Goal: Task Accomplishment & Management: Use online tool/utility

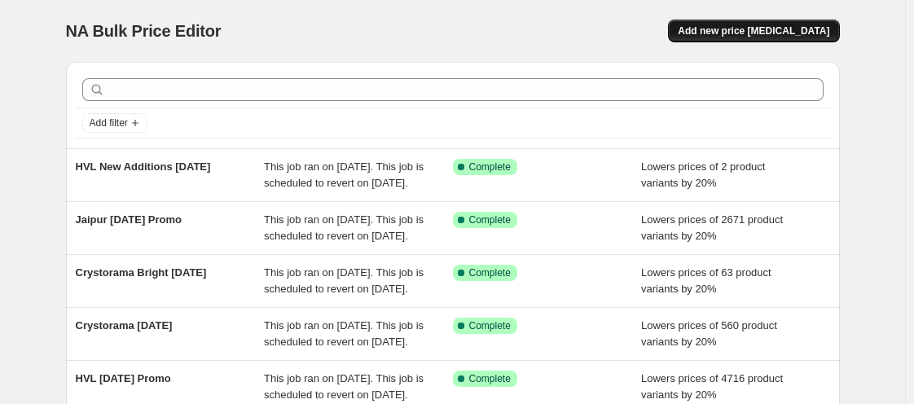
click at [771, 31] on span "Add new price change job" at bounding box center [752, 30] width 151 height 13
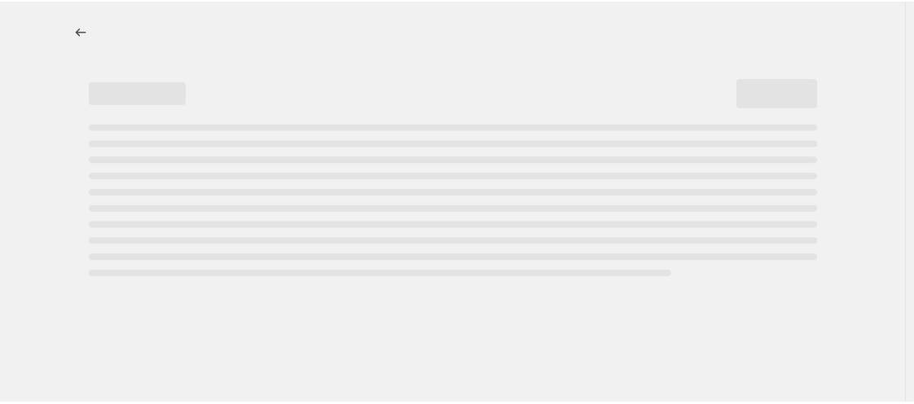
select select "percentage"
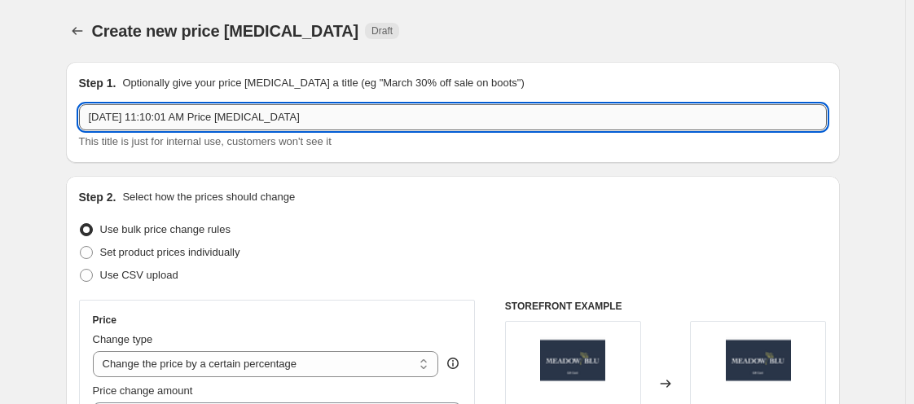
click at [275, 114] on input "Oct 9, 2025, 11:10:01 AM Price change job" at bounding box center [452, 117] width 747 height 26
type input "R"
type input "[PERSON_NAME] Additions [DATE]"
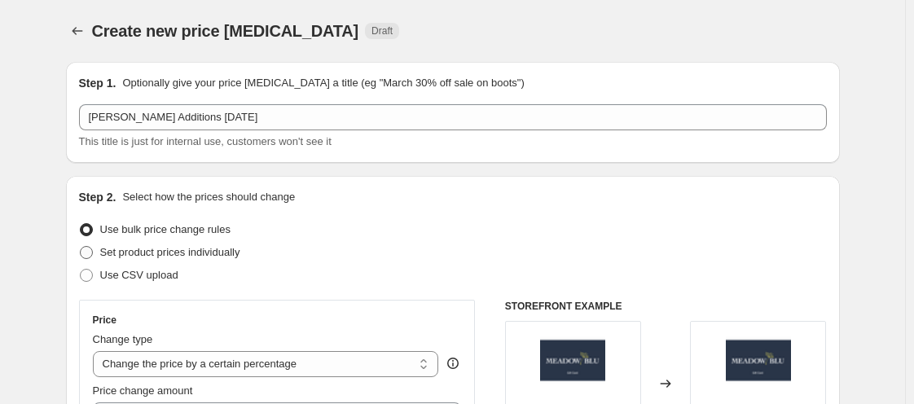
click at [93, 251] on span at bounding box center [86, 252] width 13 height 13
click at [81, 247] on input "Set product prices individually" at bounding box center [80, 246] width 1 height 1
radio input "true"
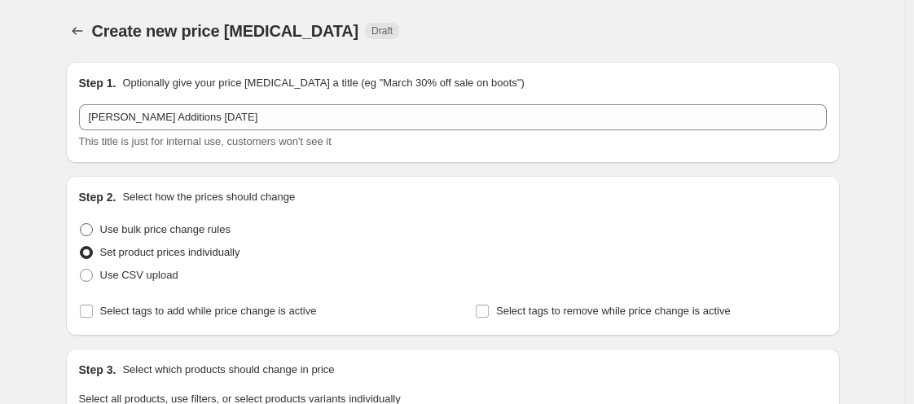
click at [90, 233] on span at bounding box center [86, 229] width 13 height 13
click at [81, 224] on input "Use bulk price change rules" at bounding box center [80, 223] width 1 height 1
radio input "true"
select select "percentage"
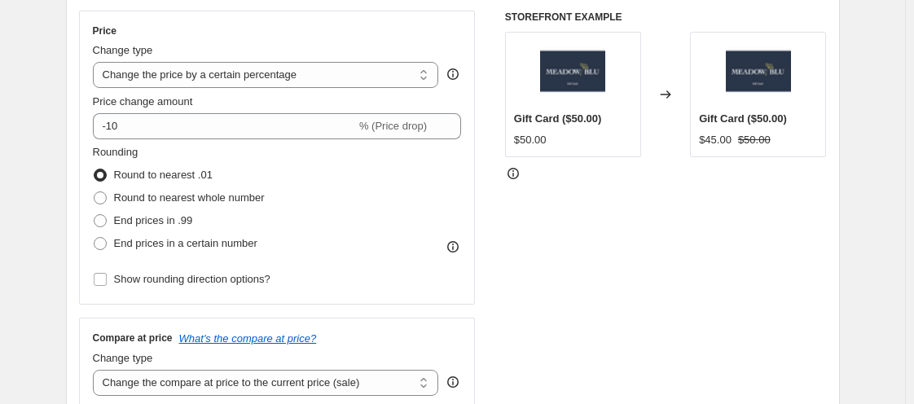
scroll to position [292, 0]
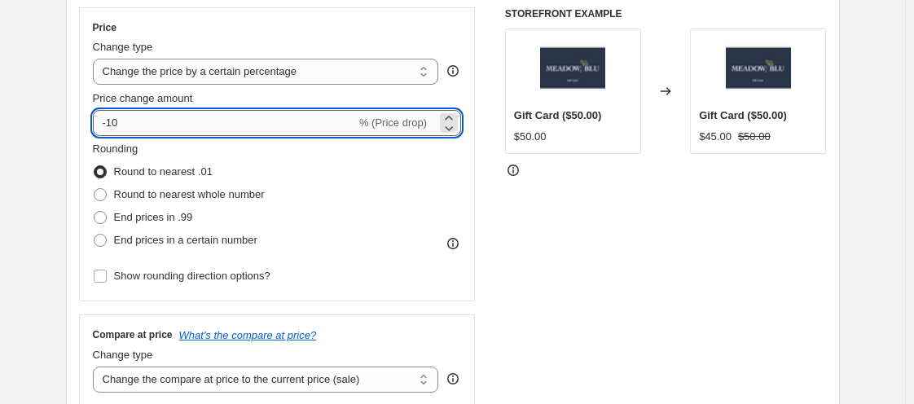
click at [125, 125] on input "-10" at bounding box center [224, 123] width 263 height 26
type input "-1"
type input "-20"
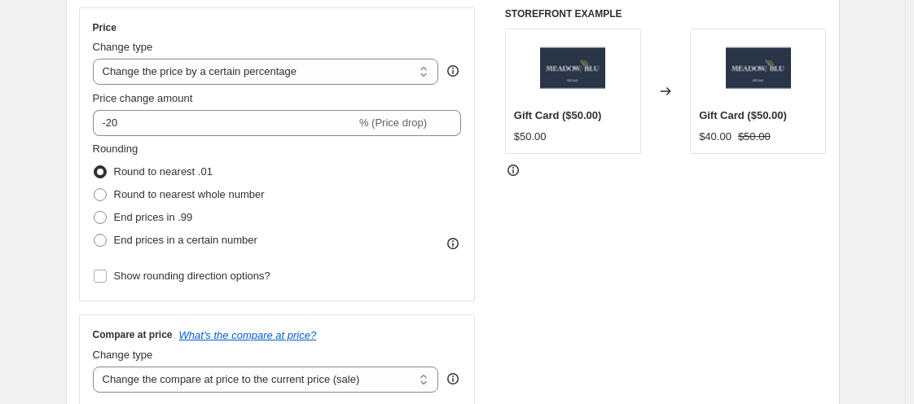
click at [599, 230] on div "STOREFRONT EXAMPLE Gift Card ($50.00) $50.00 Changed to Gift Card ($50.00) $40.…" at bounding box center [666, 206] width 322 height 399
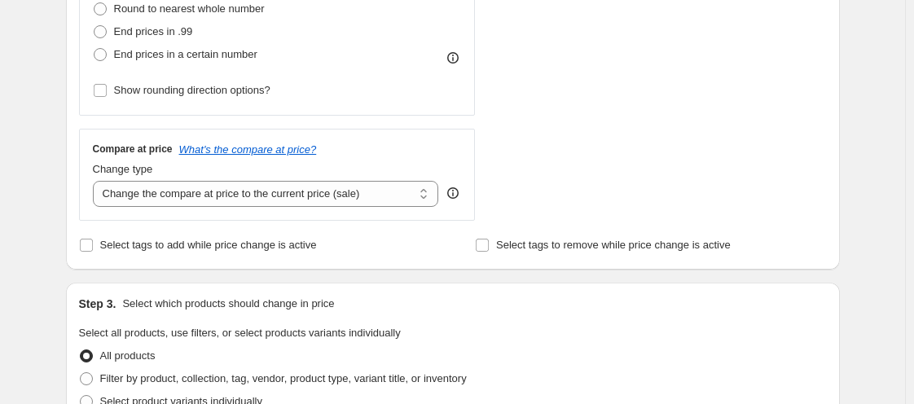
scroll to position [480, 0]
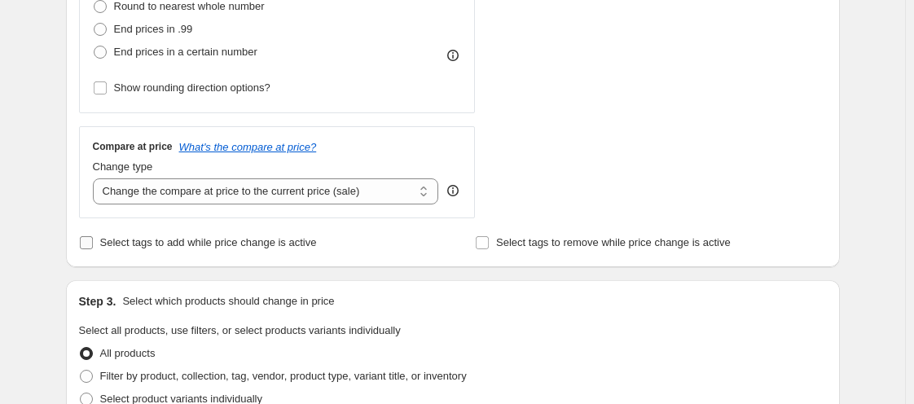
click at [103, 239] on span "Select tags to add while price change is active" at bounding box center [208, 242] width 217 height 12
click at [93, 239] on input "Select tags to add while price change is active" at bounding box center [86, 242] width 13 height 13
checkbox input "true"
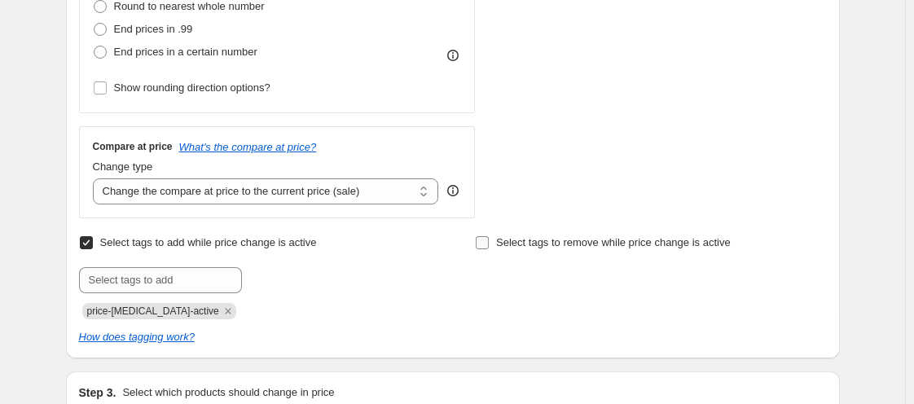
click at [489, 244] on span at bounding box center [482, 242] width 15 height 15
click at [489, 244] on input "Select tags to remove while price change is active" at bounding box center [482, 242] width 13 height 13
checkbox input "true"
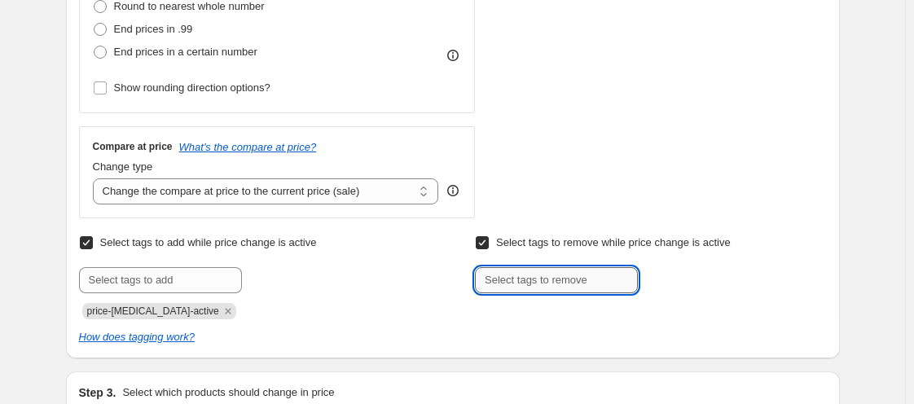
click at [515, 270] on input "text" at bounding box center [556, 280] width 163 height 26
type input "WELCOME15"
click at [855, 242] on div "Create new price change job. This page is ready Create new price change job Dra…" at bounding box center [452, 379] width 813 height 1719
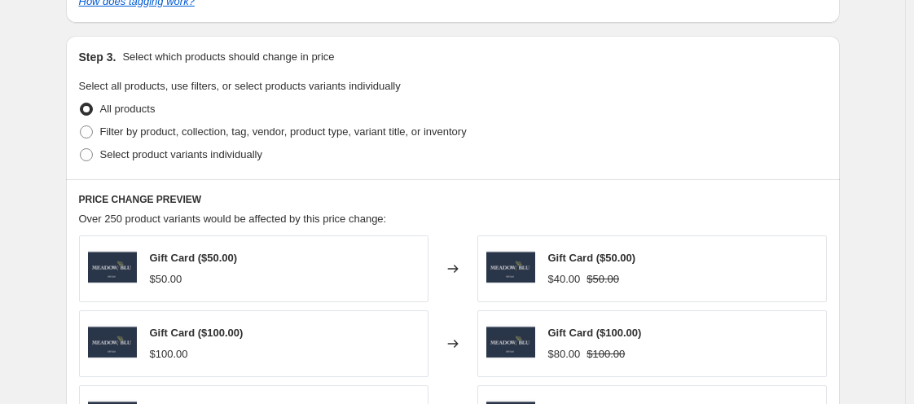
scroll to position [818, 0]
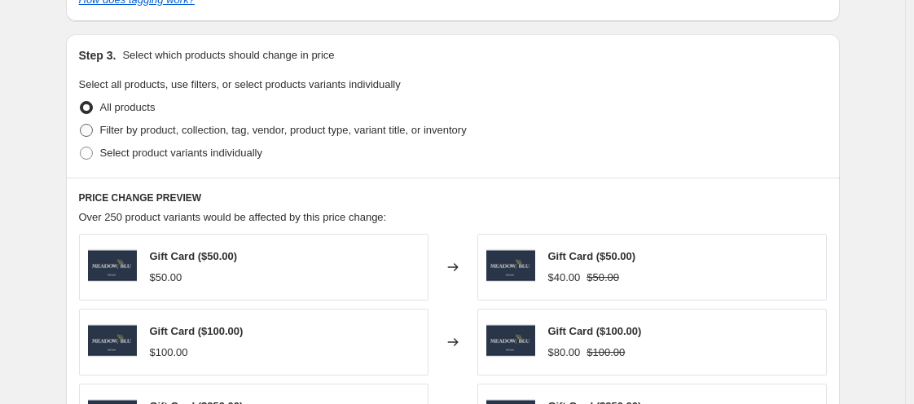
click at [88, 129] on span at bounding box center [86, 130] width 13 height 13
click at [81, 125] on input "Filter by product, collection, tag, vendor, product type, variant title, or inv…" at bounding box center [80, 124] width 1 height 1
radio input "true"
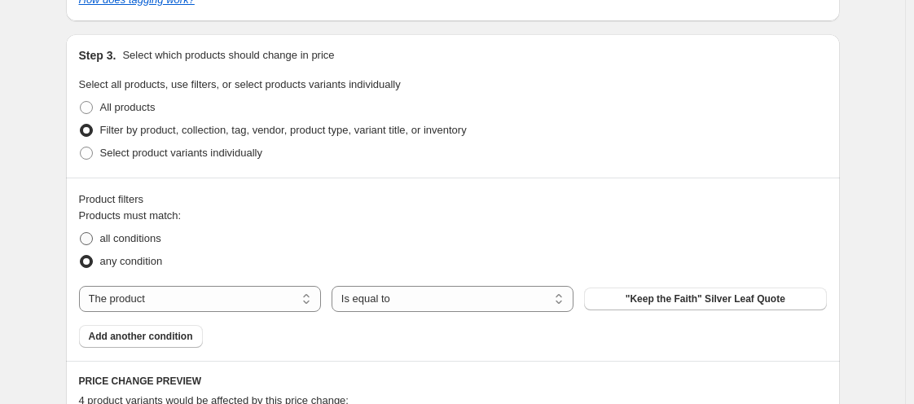
click at [105, 236] on span "all conditions" at bounding box center [130, 238] width 61 height 12
click at [81, 233] on input "all conditions" at bounding box center [80, 232] width 1 height 1
radio input "true"
click at [267, 303] on select "The product The product's collection The product's tag The product's vendor The…" at bounding box center [200, 299] width 242 height 26
select select "tag"
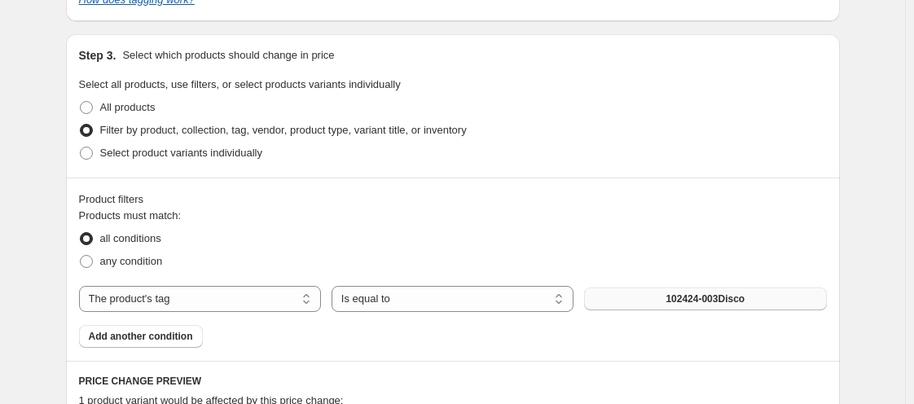
click at [688, 309] on button "102424-003Disco" at bounding box center [705, 298] width 242 height 23
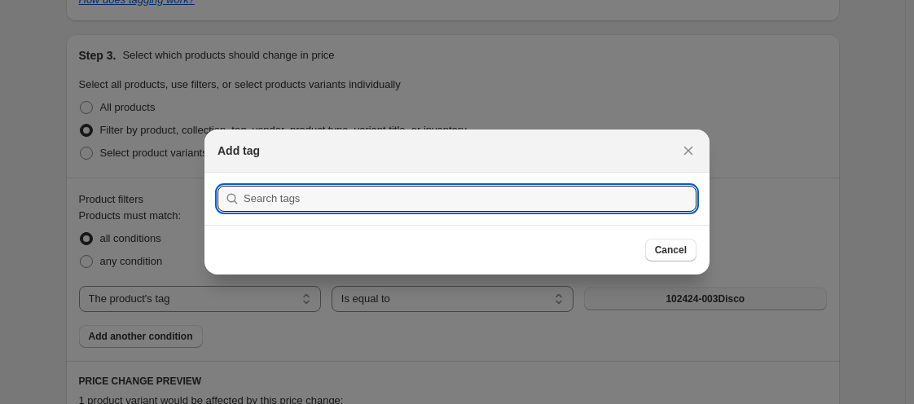
click at [688, 309] on div at bounding box center [457, 202] width 914 height 404
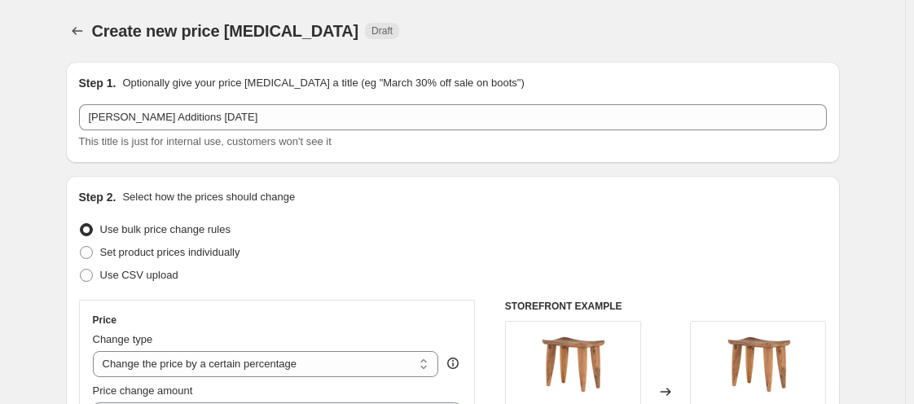
scroll to position [818, 0]
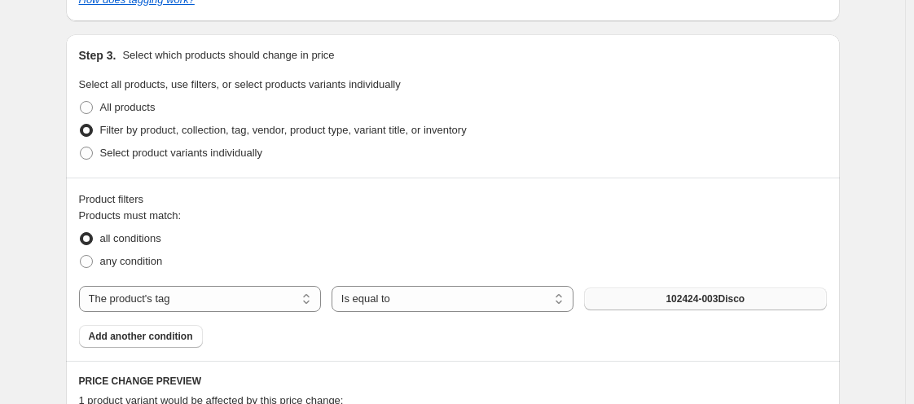
click at [688, 309] on button "102424-003Disco" at bounding box center [705, 298] width 242 height 23
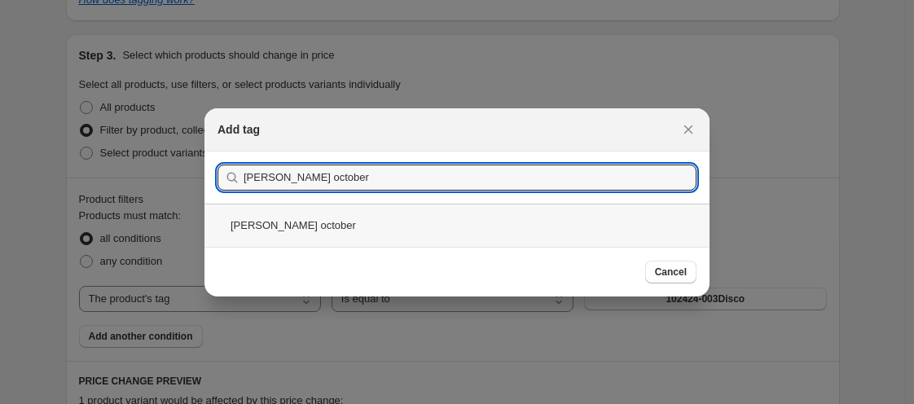
type input "troy october"
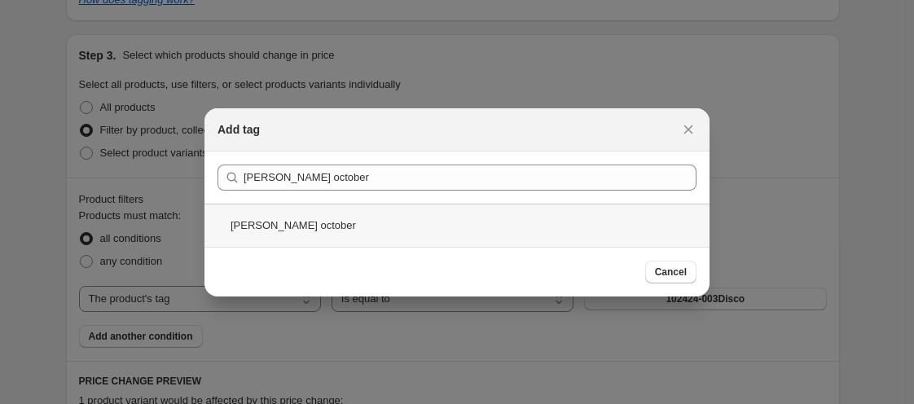
click at [288, 230] on div "troy october" at bounding box center [456, 225] width 505 height 43
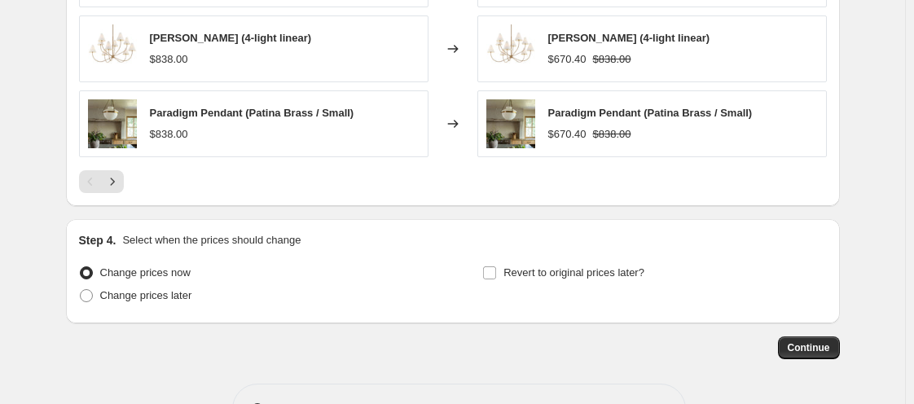
scroll to position [1447, 0]
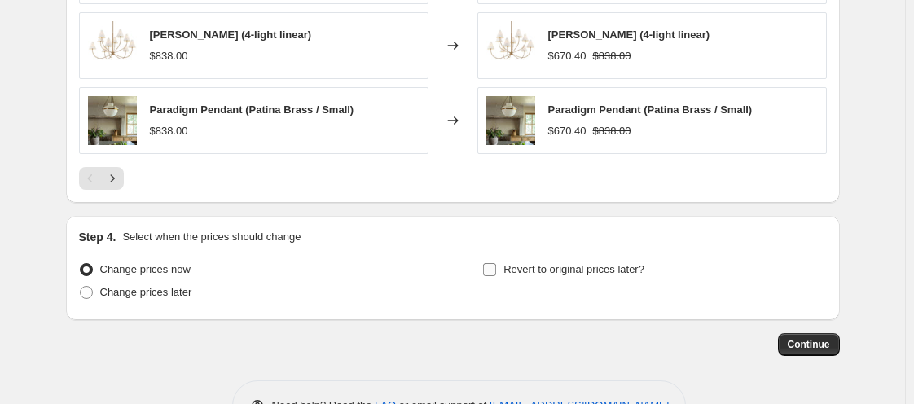
click at [491, 268] on input "Revert to original prices later?" at bounding box center [489, 269] width 13 height 13
checkbox input "true"
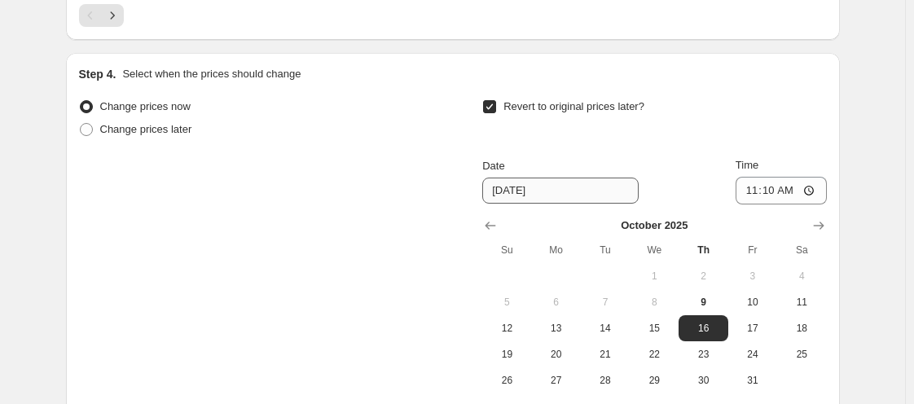
scroll to position [1611, 0]
click at [654, 321] on span "15" at bounding box center [654, 326] width 36 height 13
type input "[DATE]"
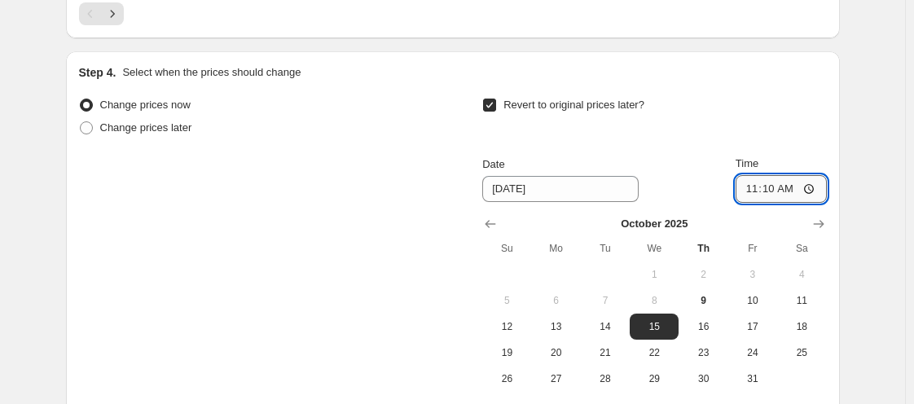
click at [755, 187] on input "11:10" at bounding box center [780, 189] width 91 height 28
type input "11:00"
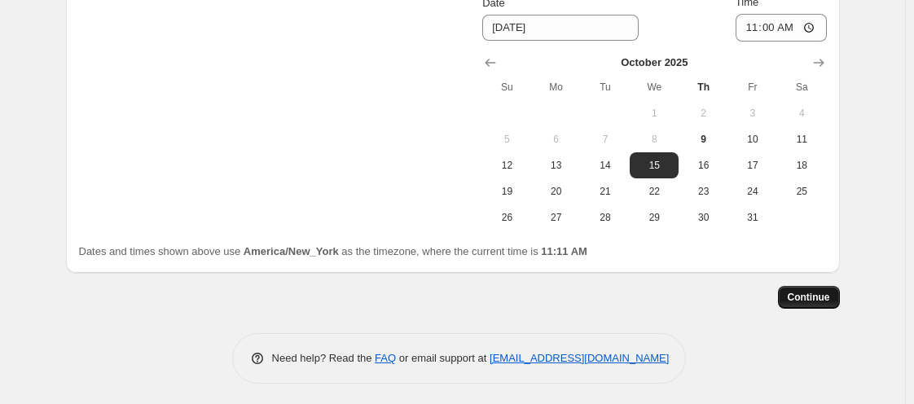
click at [817, 296] on span "Continue" at bounding box center [808, 297] width 42 height 13
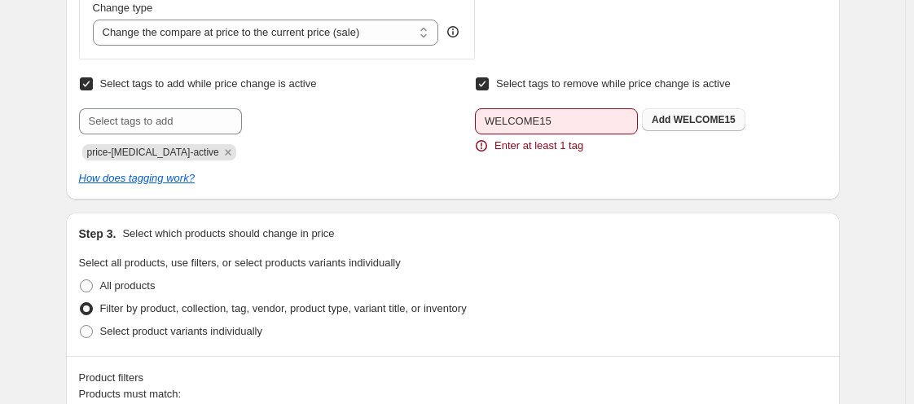
click at [722, 121] on span "WELCOME15" at bounding box center [704, 119] width 62 height 11
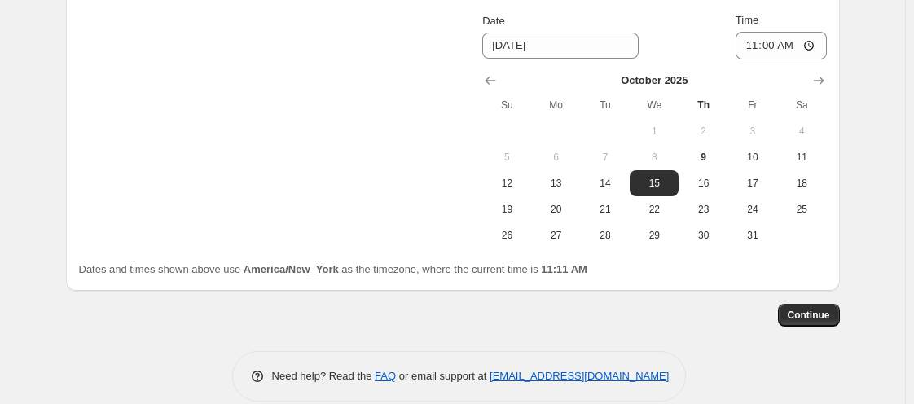
scroll to position [1773, 0]
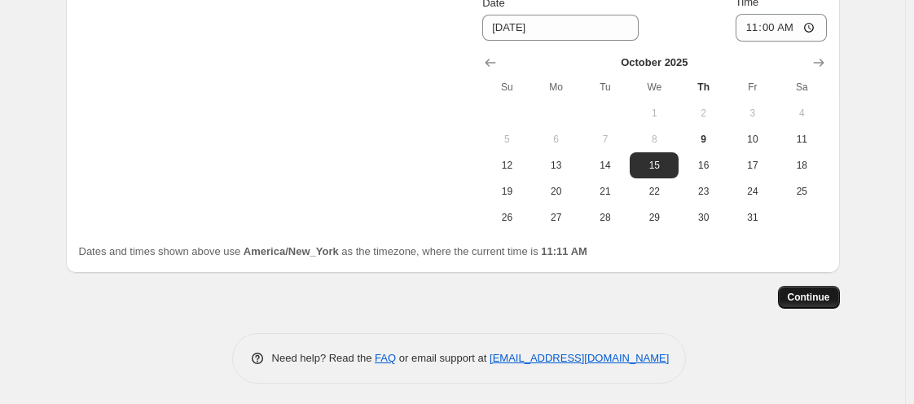
click at [796, 291] on span "Continue" at bounding box center [808, 297] width 42 height 13
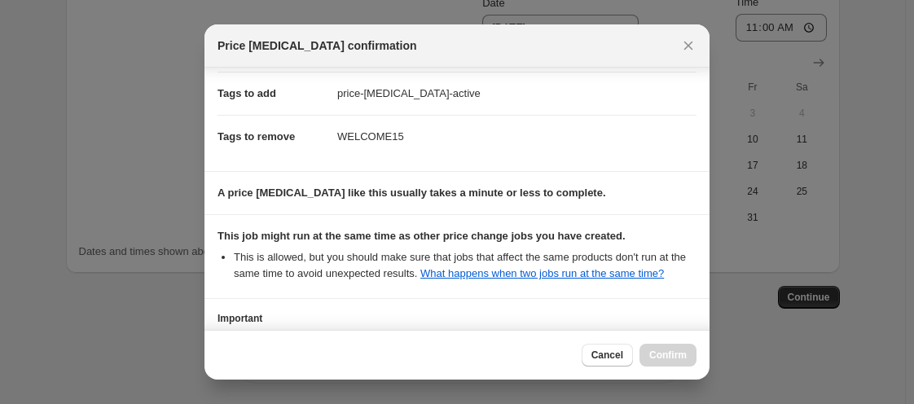
scroll to position [380, 0]
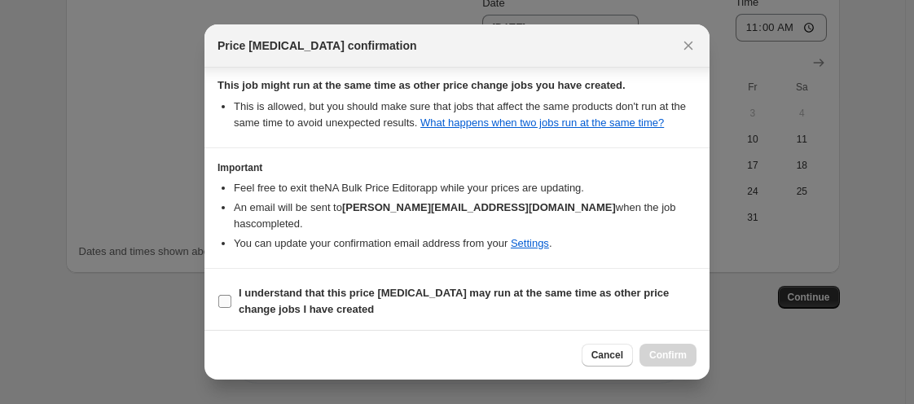
click at [232, 296] on label "I understand that this price [MEDICAL_DATA] may run at the same time as other p…" at bounding box center [456, 301] width 479 height 39
click at [231, 296] on input "I understand that this price [MEDICAL_DATA] may run at the same time as other p…" at bounding box center [224, 301] width 13 height 13
checkbox input "true"
click at [669, 349] on span "Confirm" at bounding box center [667, 355] width 37 height 13
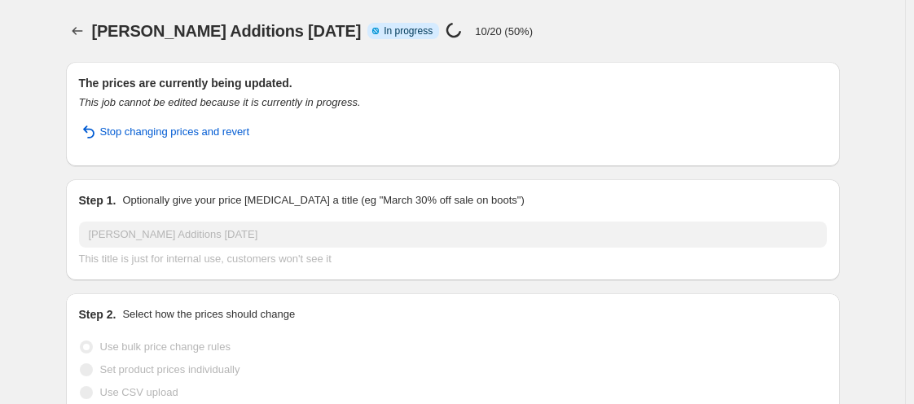
select select "percentage"
select select "tag"
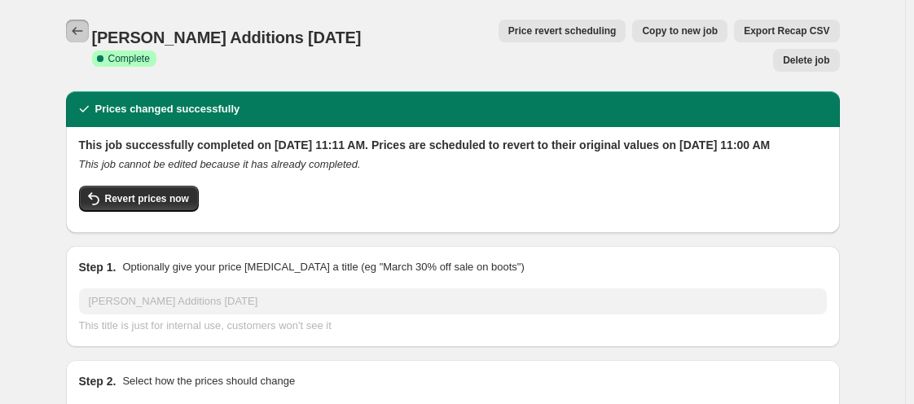
click at [83, 36] on icon "Price change jobs" at bounding box center [77, 31] width 16 height 16
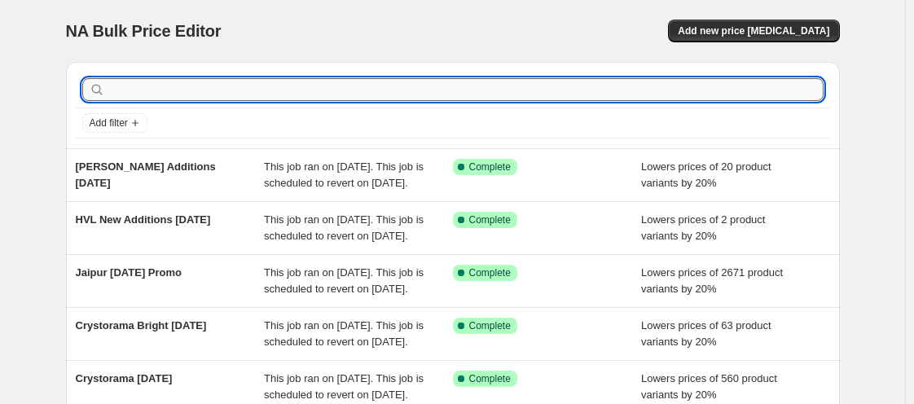
click at [555, 93] on input "text" at bounding box center [465, 89] width 715 height 23
type input "corbett"
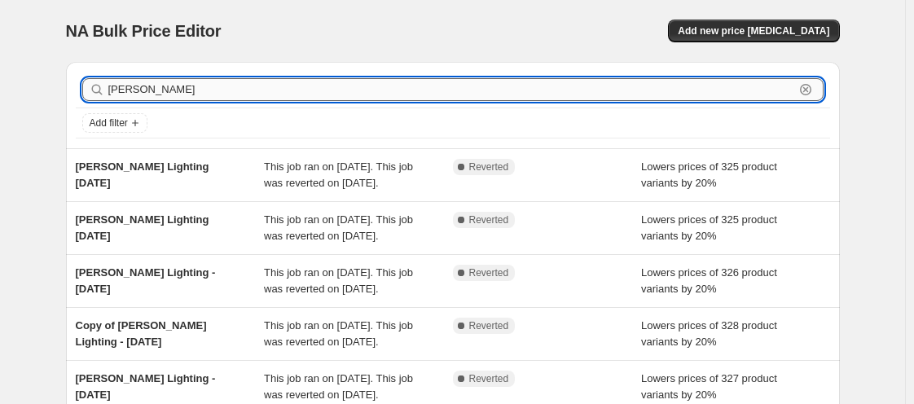
click at [152, 95] on input "corbett" at bounding box center [451, 89] width 686 height 23
type input "hvl"
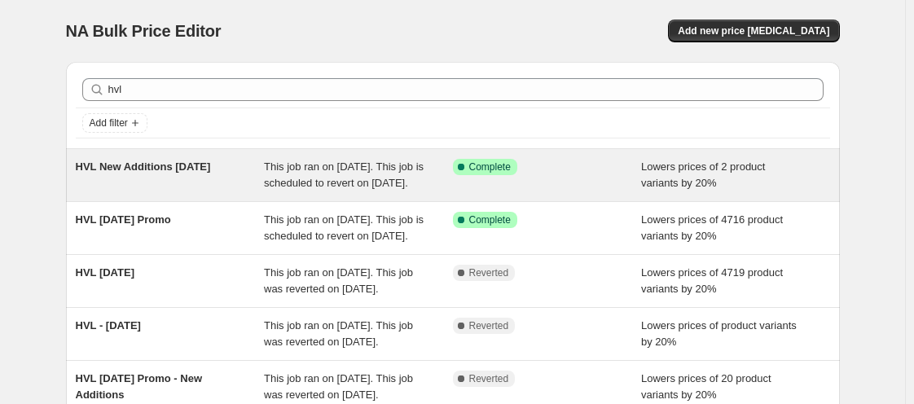
click at [163, 170] on span "HVL New Additions [DATE]" at bounding box center [143, 166] width 135 height 12
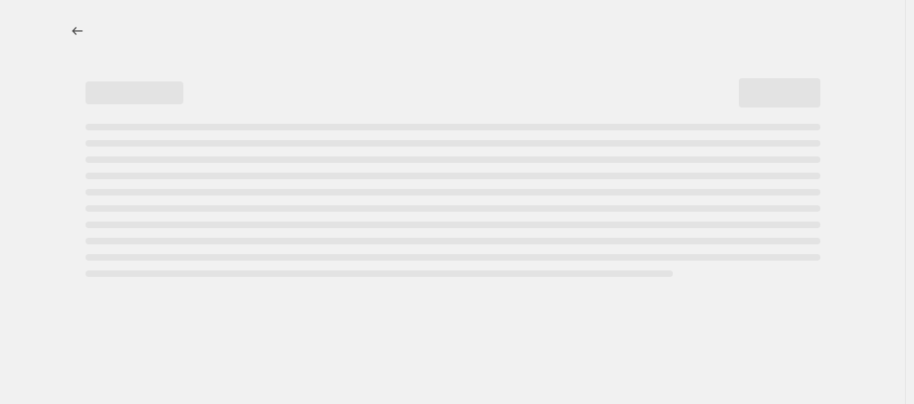
select select "percentage"
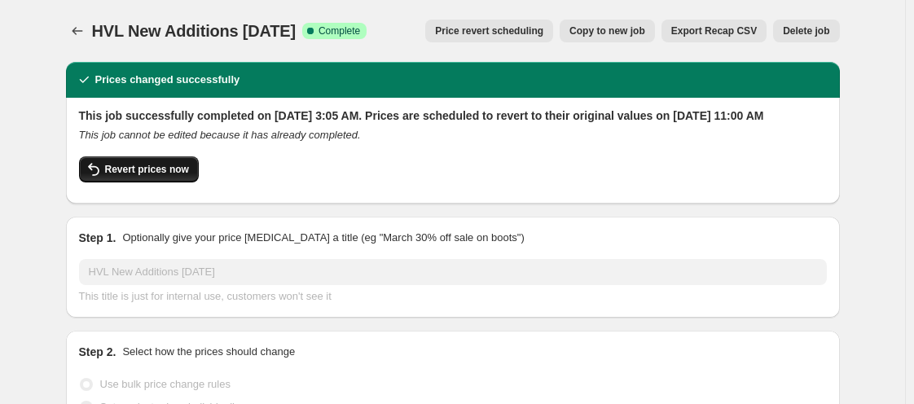
click at [149, 176] on span "Revert prices now" at bounding box center [147, 169] width 84 height 13
checkbox input "false"
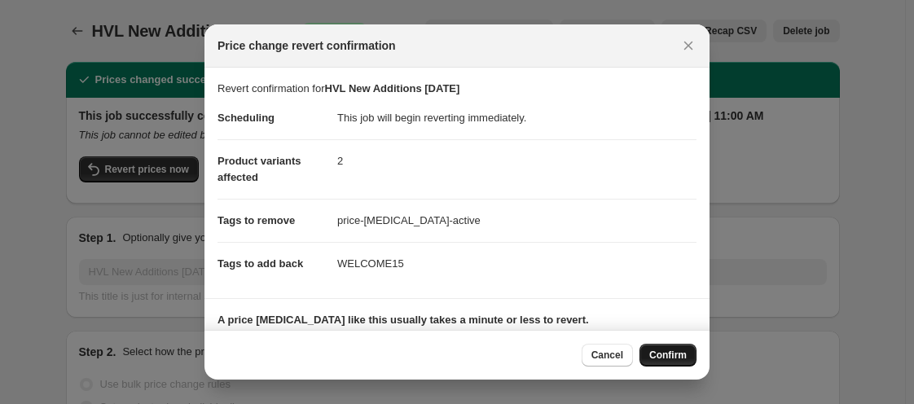
click at [671, 354] on span "Confirm" at bounding box center [667, 355] width 37 height 13
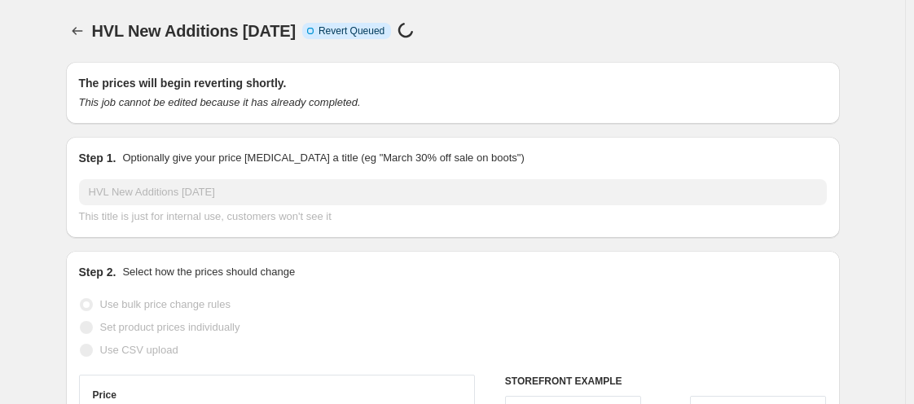
select select "percentage"
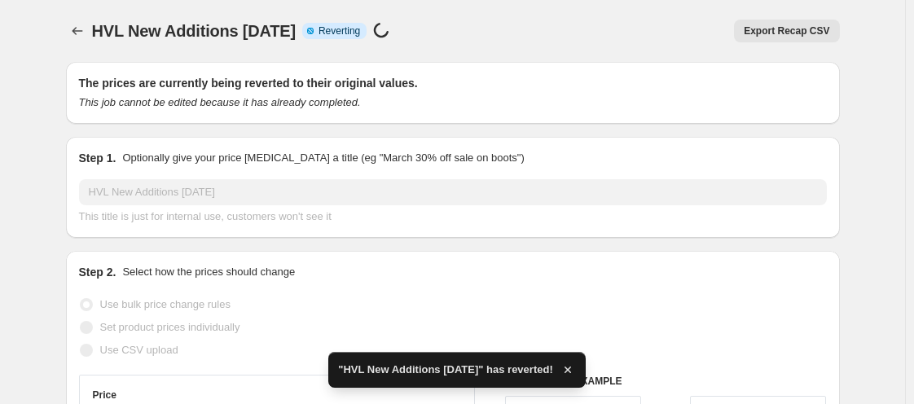
checkbox input "true"
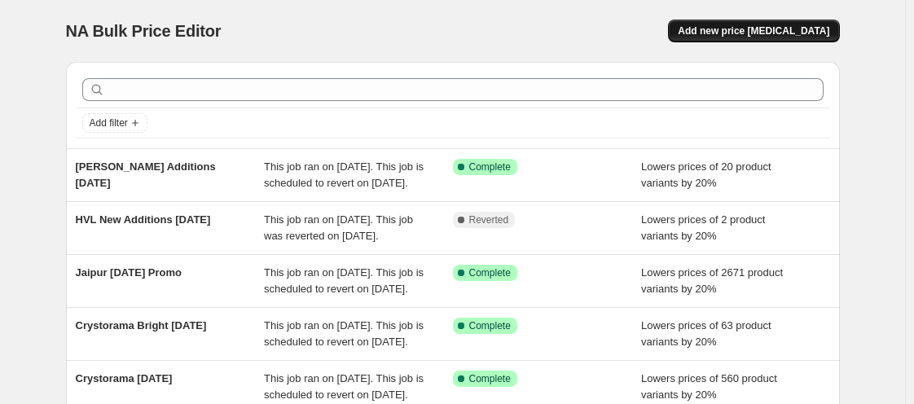
click at [716, 28] on button "Add new price [MEDICAL_DATA]" at bounding box center [753, 31] width 171 height 23
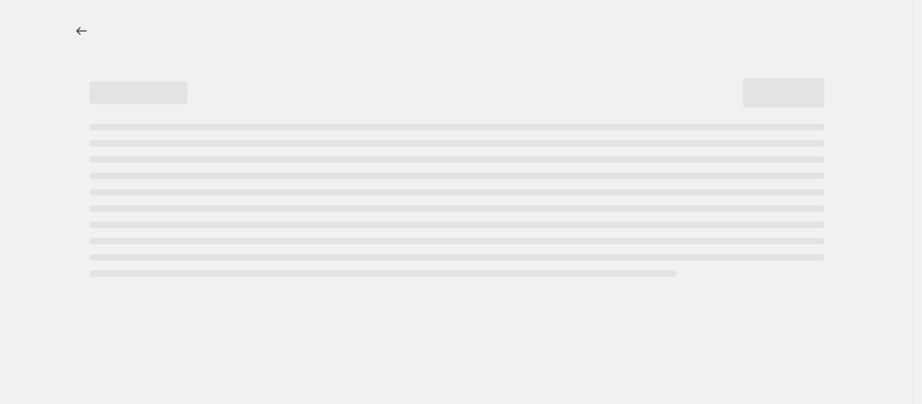
select select "percentage"
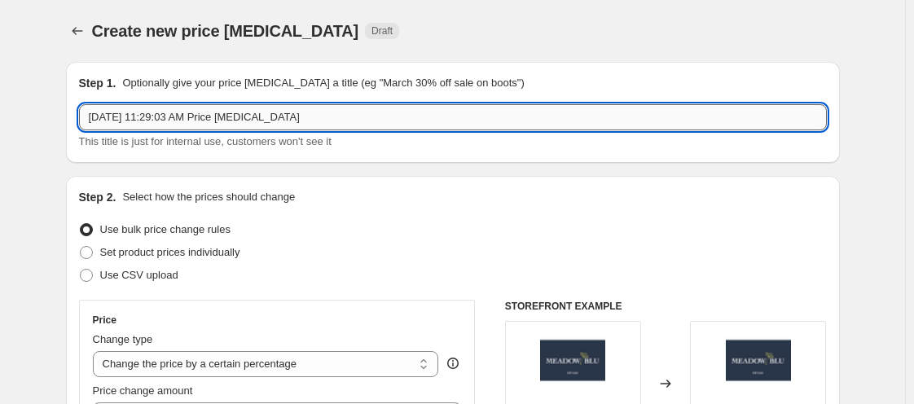
click at [254, 112] on input "Oct 9, 2025, 11:29:03 AM Price change job" at bounding box center [452, 117] width 747 height 26
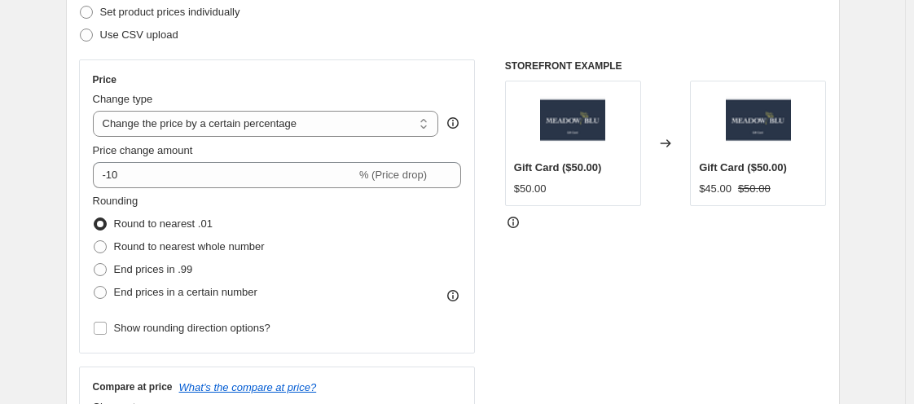
scroll to position [240, 0]
type input "Corbett Additions October 2025"
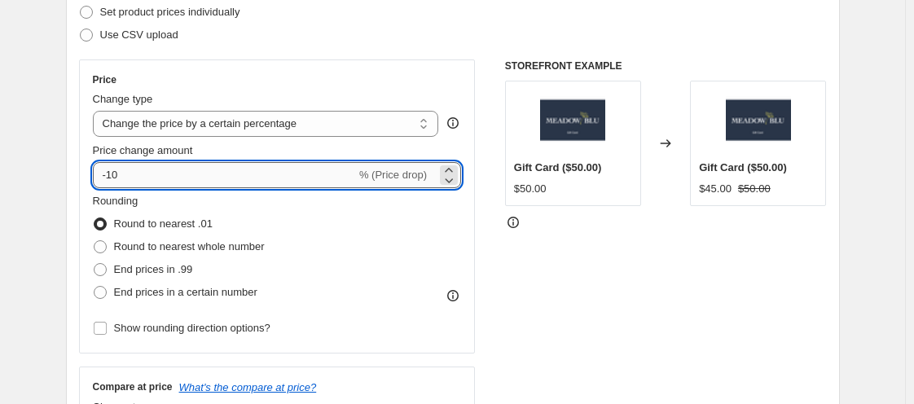
click at [155, 184] on input "-10" at bounding box center [224, 175] width 263 height 26
type input "-1"
type input "-20"
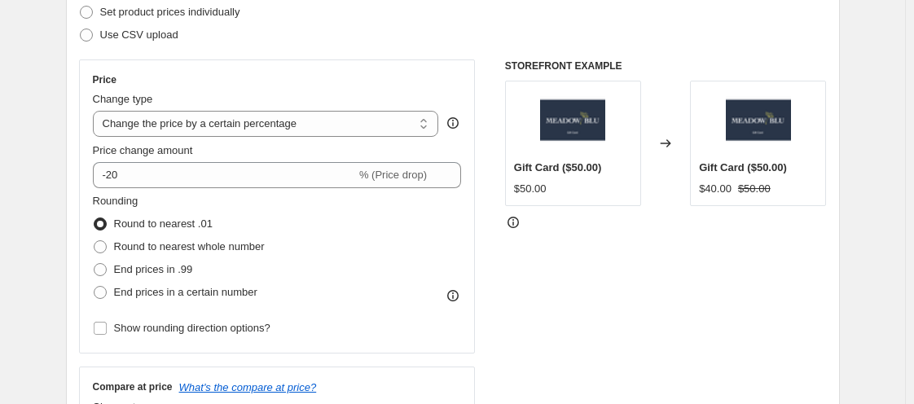
click at [406, 24] on div "Use CSV upload" at bounding box center [452, 35] width 747 height 23
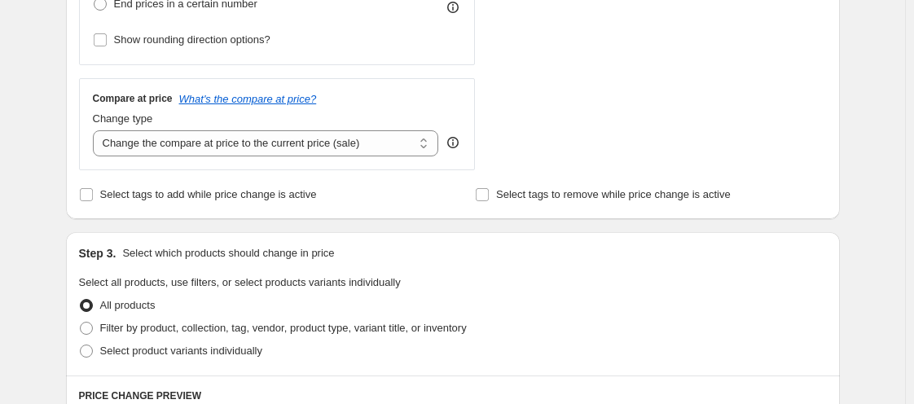
scroll to position [533, 0]
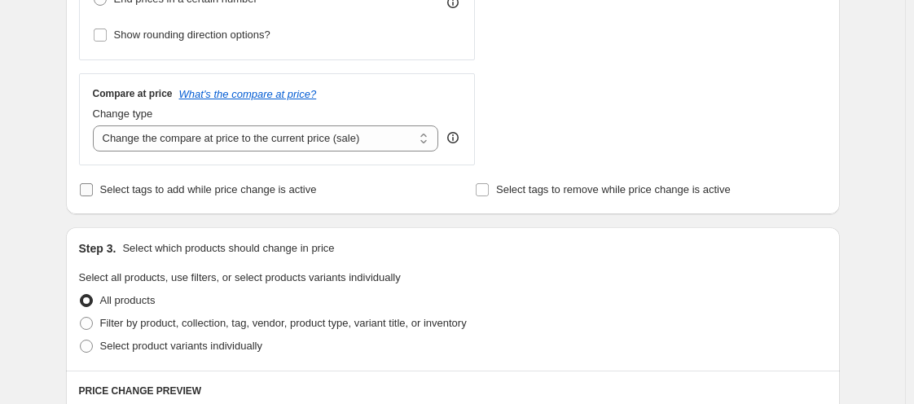
click at [85, 191] on input "Select tags to add while price change is active" at bounding box center [86, 189] width 13 height 13
checkbox input "true"
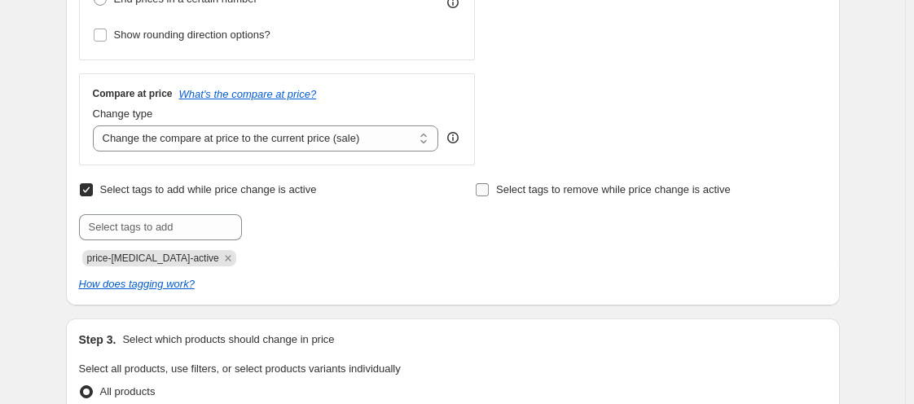
click at [486, 189] on input "Select tags to remove while price change is active" at bounding box center [482, 189] width 13 height 13
checkbox input "true"
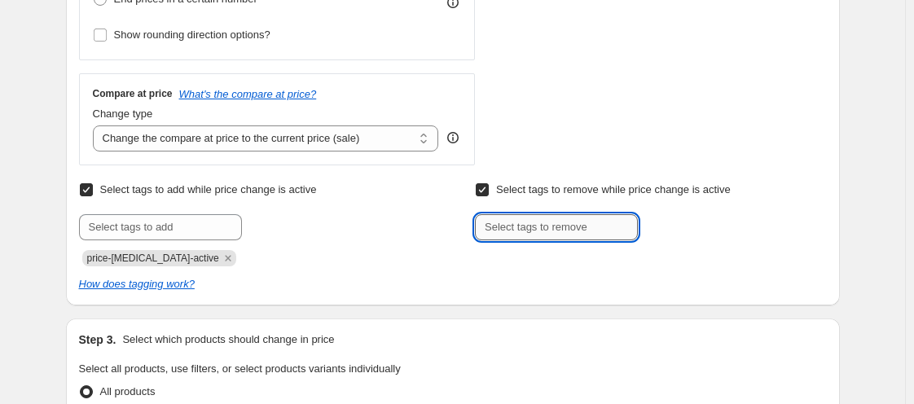
click at [572, 227] on input "text" at bounding box center [556, 227] width 163 height 26
type input "WELCOME15"
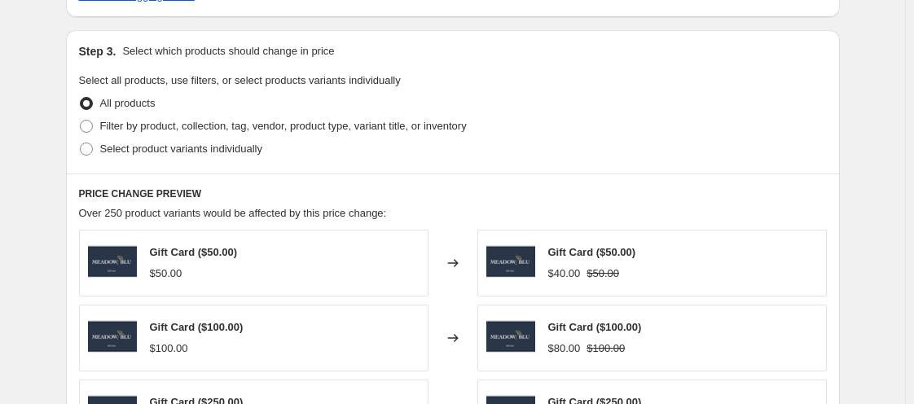
scroll to position [840, 0]
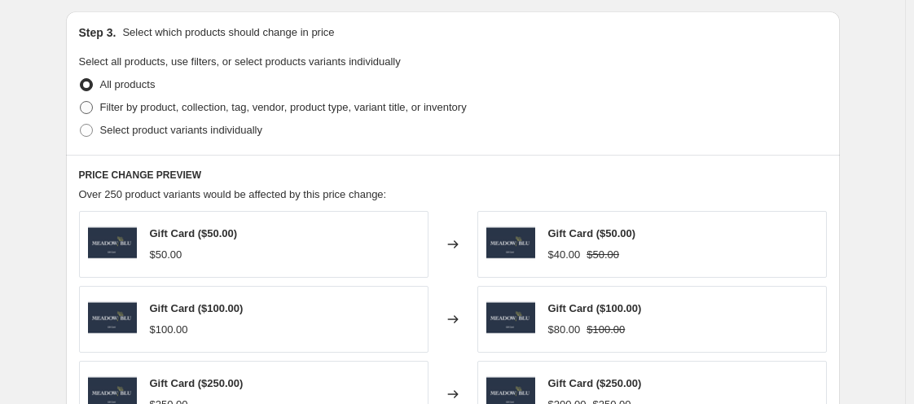
click at [92, 100] on span at bounding box center [86, 107] width 15 height 15
click at [81, 101] on input "Filter by product, collection, tag, vendor, product type, variant title, or inv…" at bounding box center [80, 101] width 1 height 1
radio input "true"
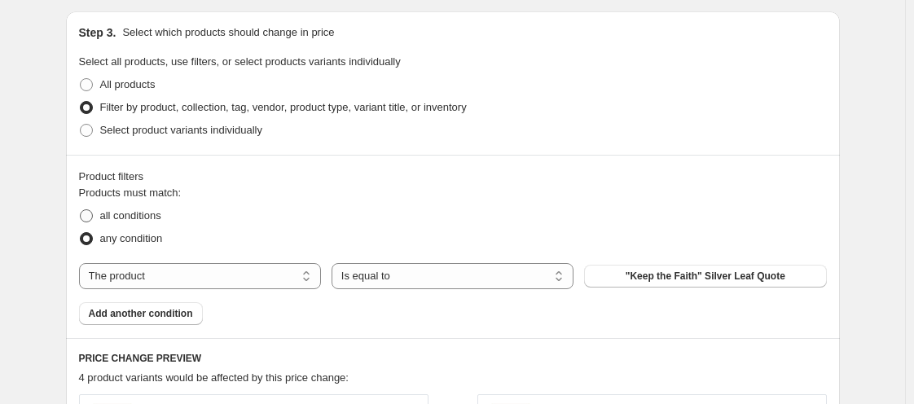
click at [102, 220] on label "all conditions" at bounding box center [120, 215] width 82 height 23
click at [81, 210] on input "all conditions" at bounding box center [80, 209] width 1 height 1
radio input "true"
click at [120, 270] on select "The product The product's collection The product's tag The product's vendor The…" at bounding box center [200, 276] width 242 height 26
select select "tag"
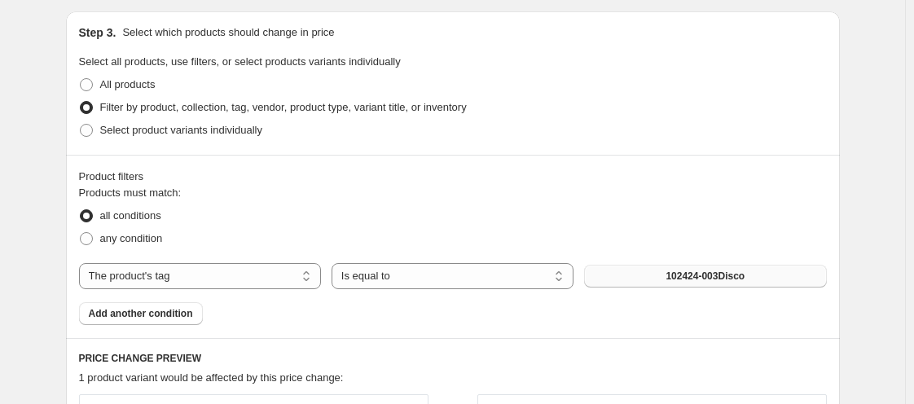
click at [647, 281] on button "102424-003Disco" at bounding box center [705, 276] width 242 height 23
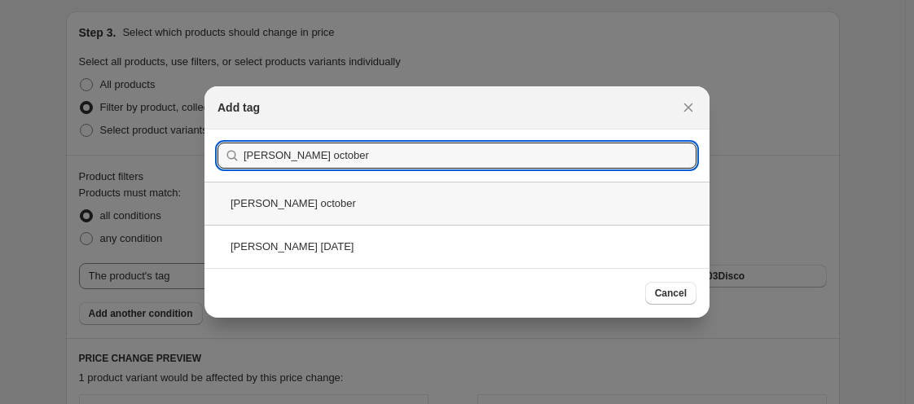
type input "corbett october"
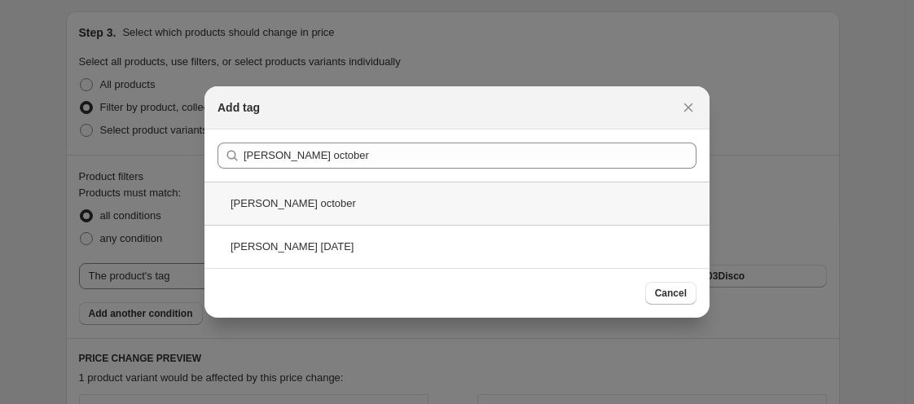
click at [252, 203] on div "corbett october" at bounding box center [456, 203] width 505 height 43
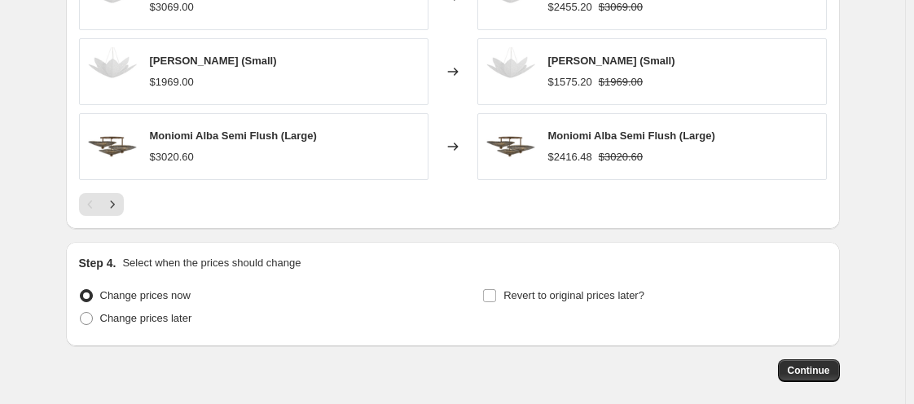
scroll to position [1505, 0]
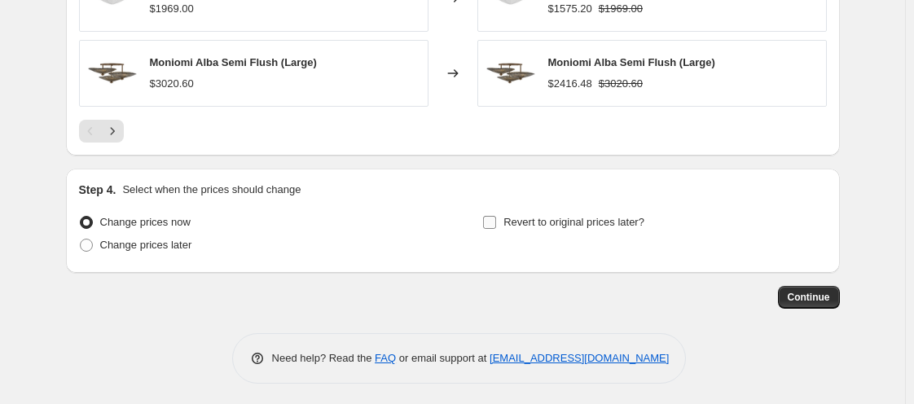
click at [493, 219] on input "Revert to original prices later?" at bounding box center [489, 222] width 13 height 13
checkbox input "true"
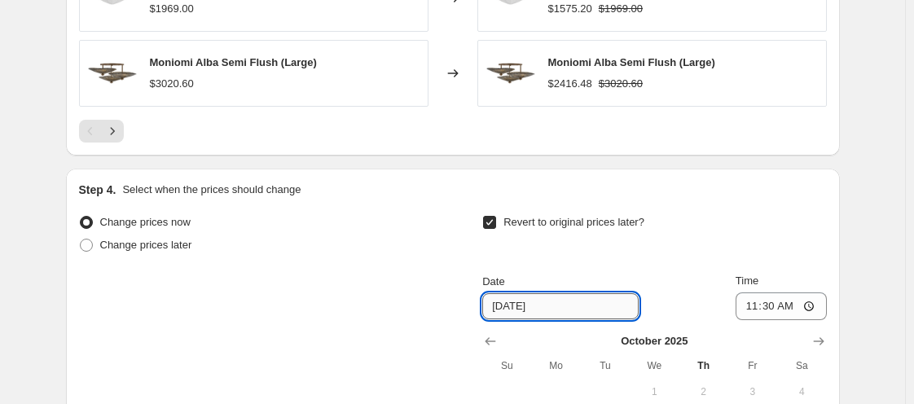
click at [565, 308] on input "[DATE]" at bounding box center [560, 306] width 156 height 26
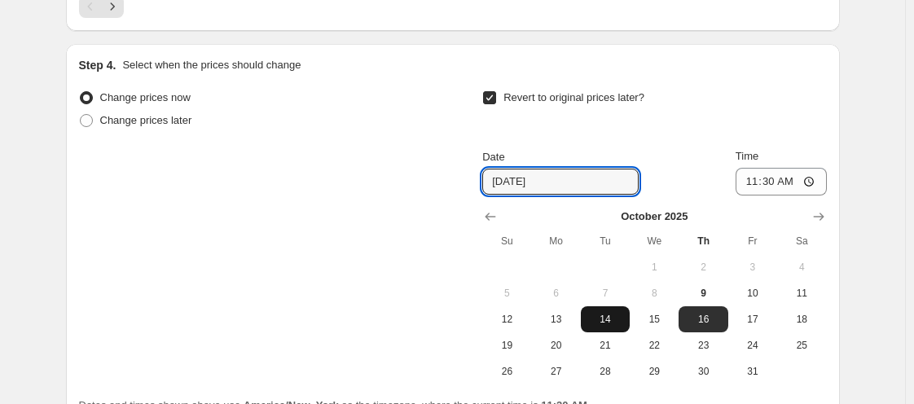
scroll to position [1631, 0]
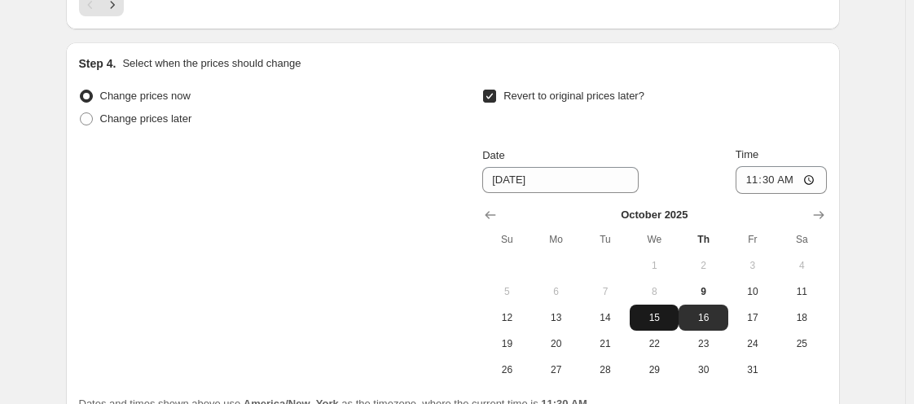
click at [638, 313] on button "15" at bounding box center [653, 318] width 49 height 26
type input "[DATE]"
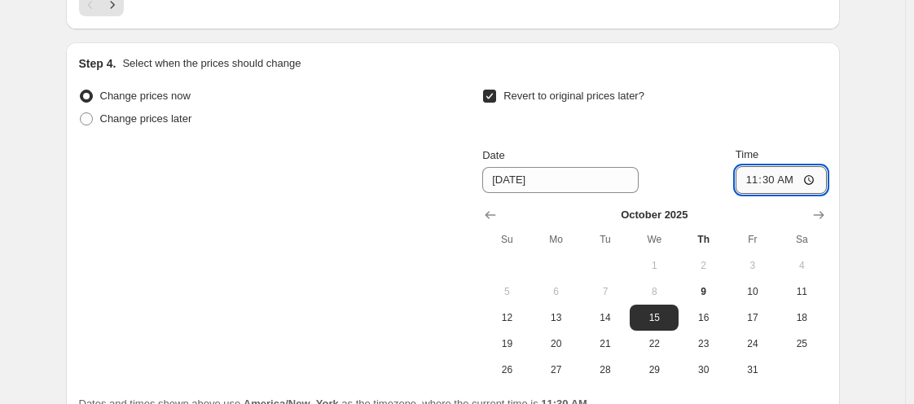
click at [752, 172] on input "11:30" at bounding box center [780, 180] width 91 height 28
type input "11:00"
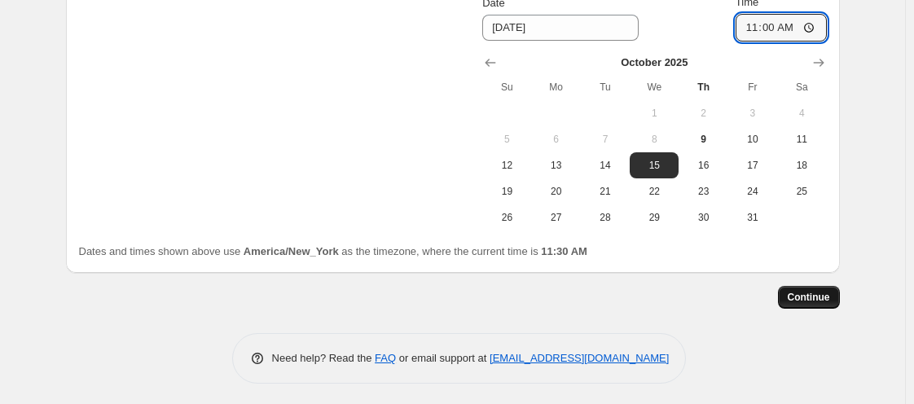
scroll to position [1783, 0]
click at [828, 291] on span "Continue" at bounding box center [808, 297] width 42 height 13
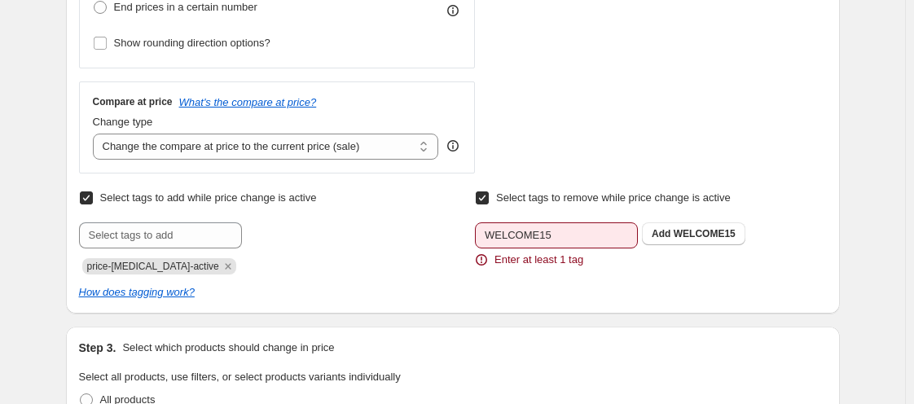
scroll to position [617, 0]
click at [727, 230] on span "WELCOME15" at bounding box center [704, 232] width 62 height 11
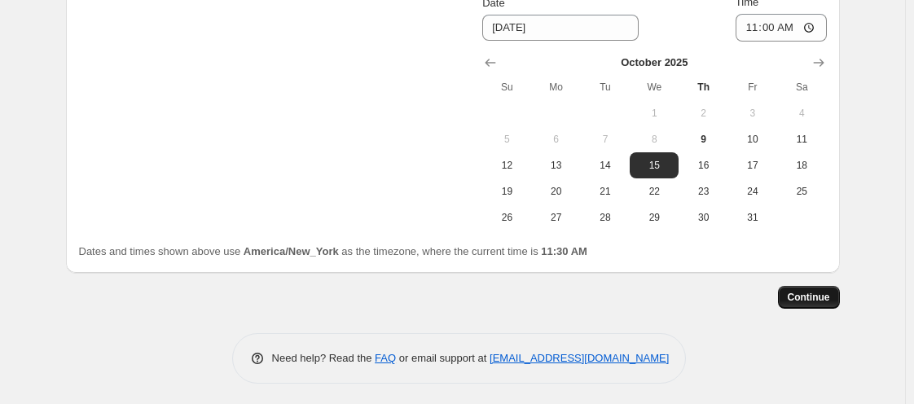
scroll to position [1783, 0]
click at [810, 300] on span "Continue" at bounding box center [808, 297] width 42 height 13
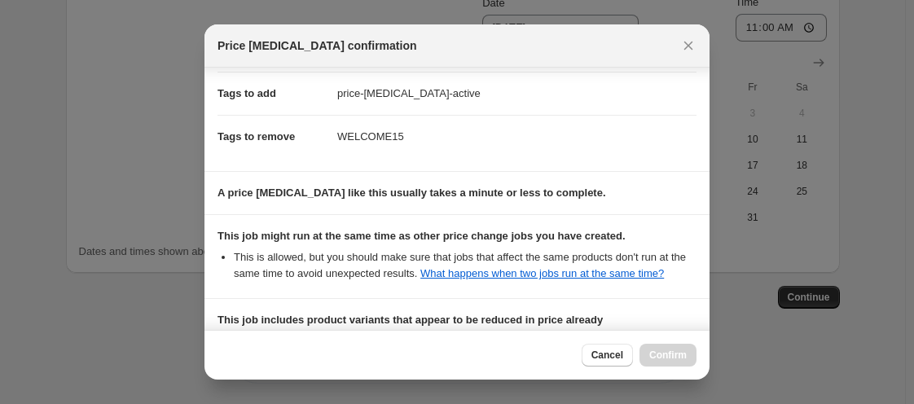
scroll to position [459, 0]
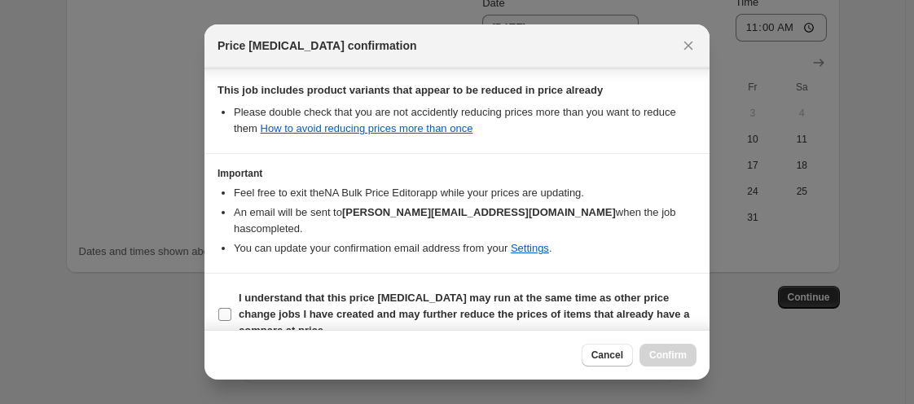
click at [226, 309] on input "I understand that this price change job may run at the same time as other price…" at bounding box center [224, 314] width 13 height 13
checkbox input "true"
click at [673, 362] on button "Confirm" at bounding box center [667, 355] width 57 height 23
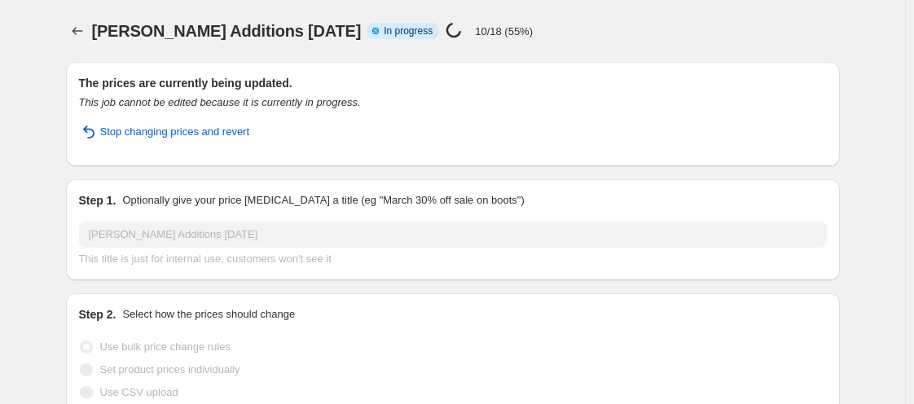
select select "percentage"
select select "tag"
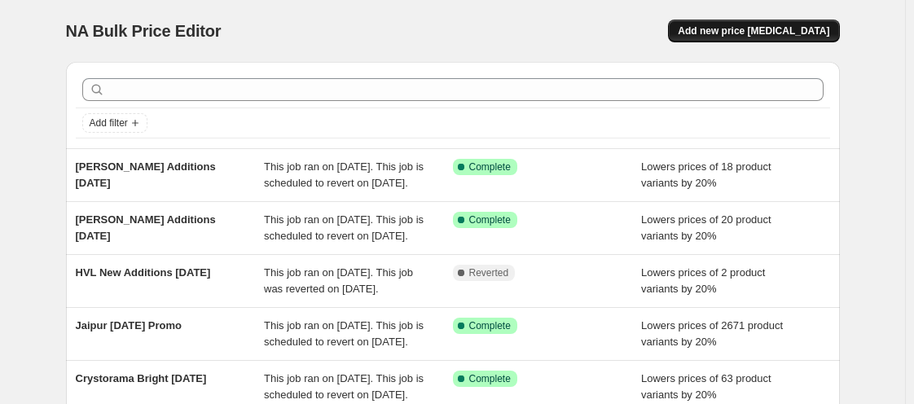
click at [730, 32] on span "Add new price change job" at bounding box center [752, 30] width 151 height 13
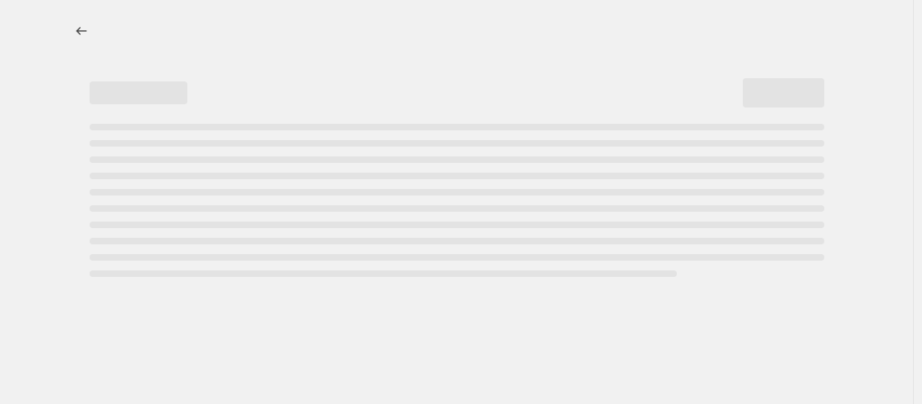
select select "percentage"
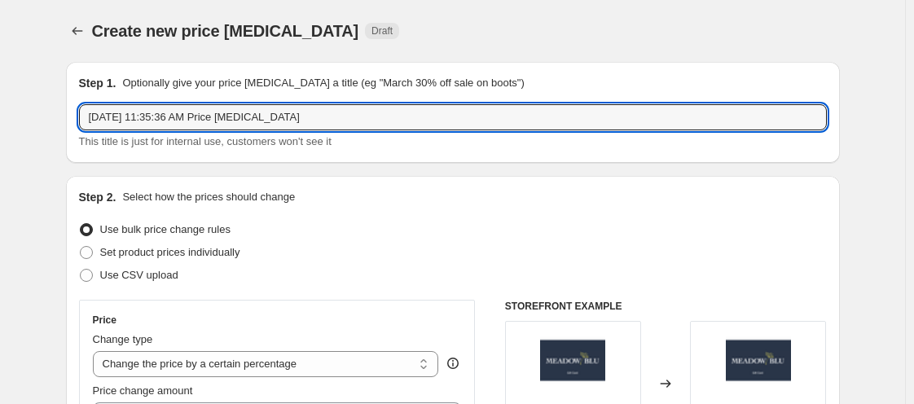
click at [262, 125] on input "Oct 9, 2025, 11:35:36 AM Price change job" at bounding box center [452, 117] width 747 height 26
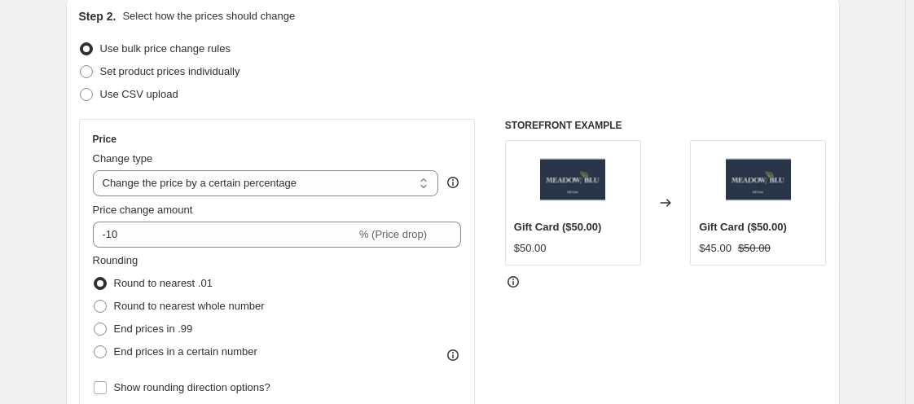
scroll to position [204, 0]
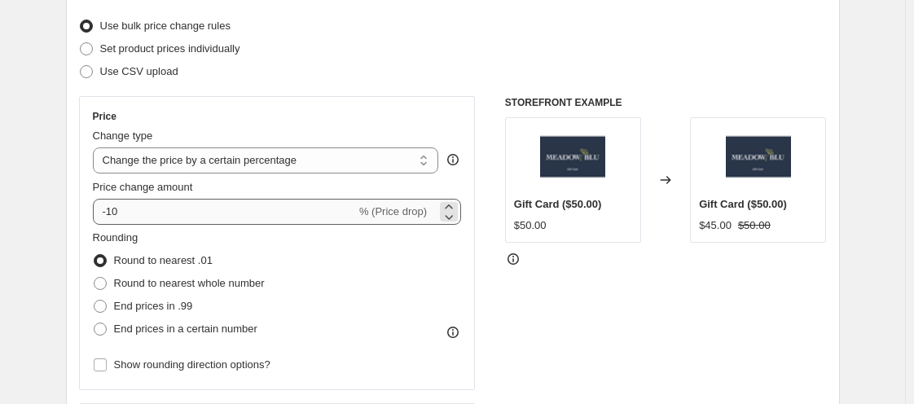
type input "[PERSON_NAME] Additions [DATE]"
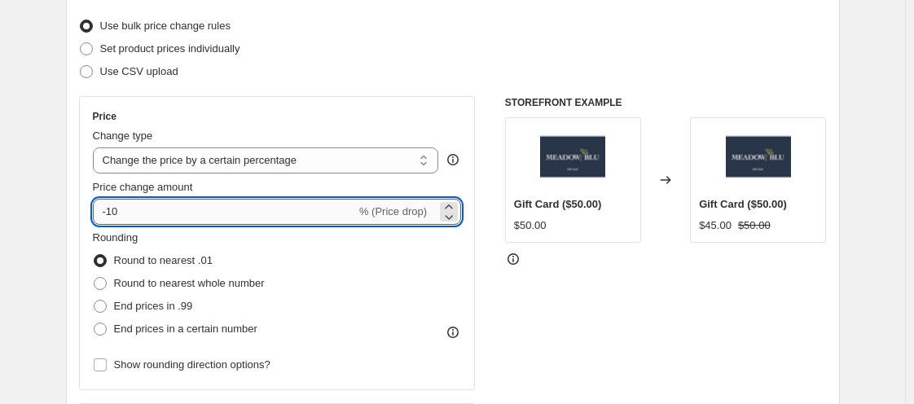
click at [164, 210] on input "-10" at bounding box center [224, 212] width 263 height 26
type input "-1"
type input "-20"
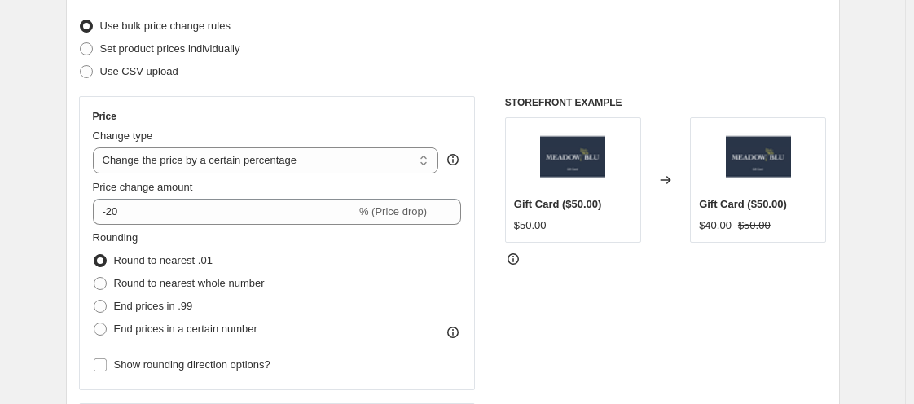
click at [626, 313] on div "STOREFRONT EXAMPLE Gift Card ($50.00) $50.00 Changed to Gift Card ($50.00) $40.…" at bounding box center [666, 295] width 322 height 399
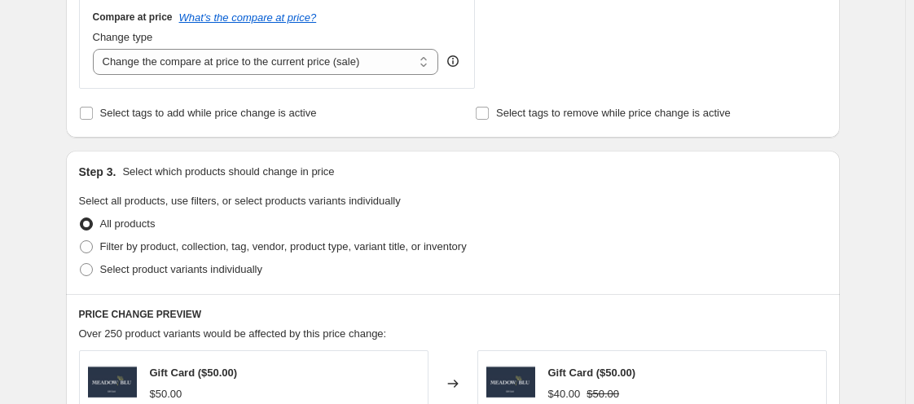
scroll to position [611, 0]
click at [234, 248] on span "Filter by product, collection, tag, vendor, product type, variant title, or inv…" at bounding box center [283, 245] width 366 height 12
click at [81, 240] on input "Filter by product, collection, tag, vendor, product type, variant title, or inv…" at bounding box center [80, 239] width 1 height 1
radio input "true"
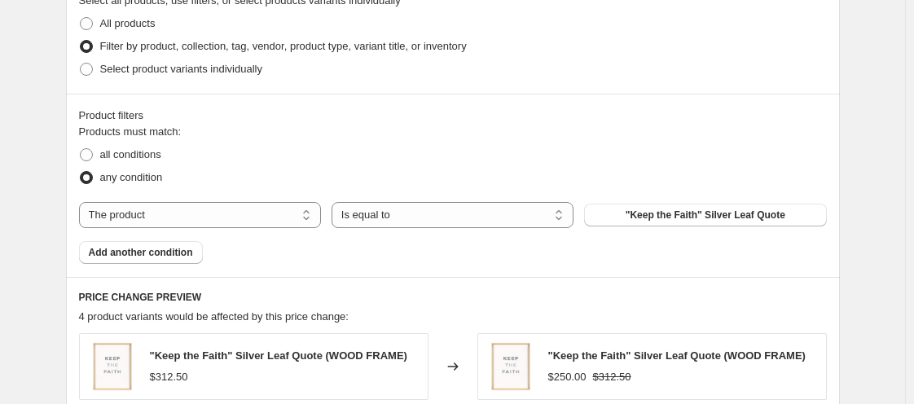
scroll to position [820, 0]
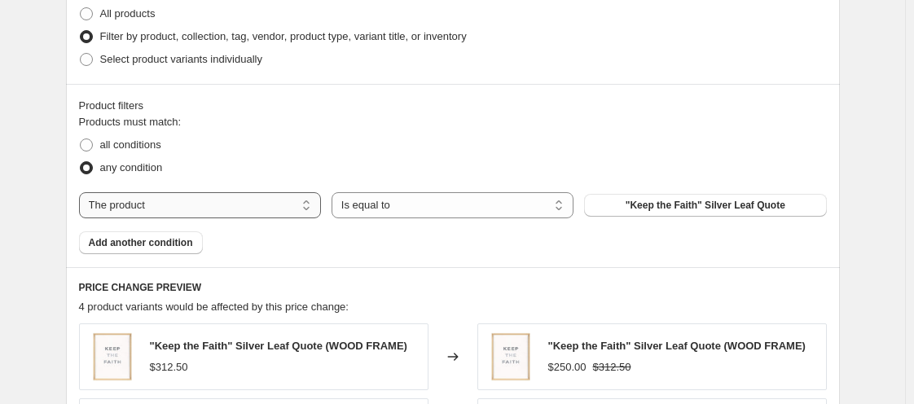
click at [285, 209] on select "The product The product's collection The product's tag The product's vendor The…" at bounding box center [200, 205] width 242 height 26
select select "tag"
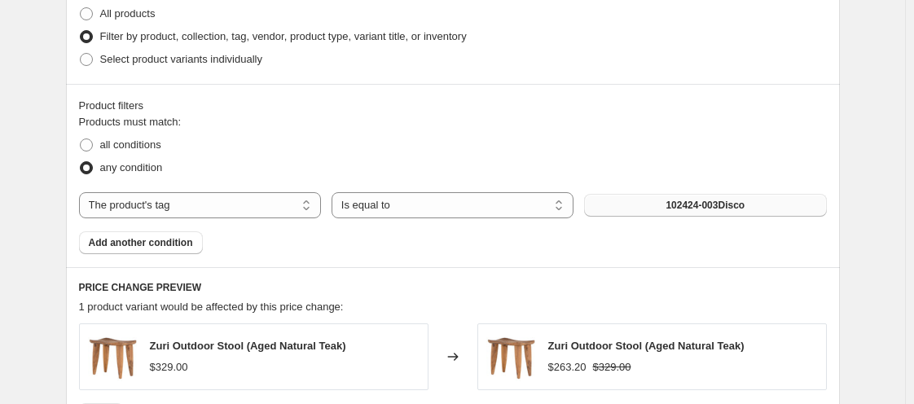
click at [639, 202] on button "102424-003Disco" at bounding box center [705, 205] width 242 height 23
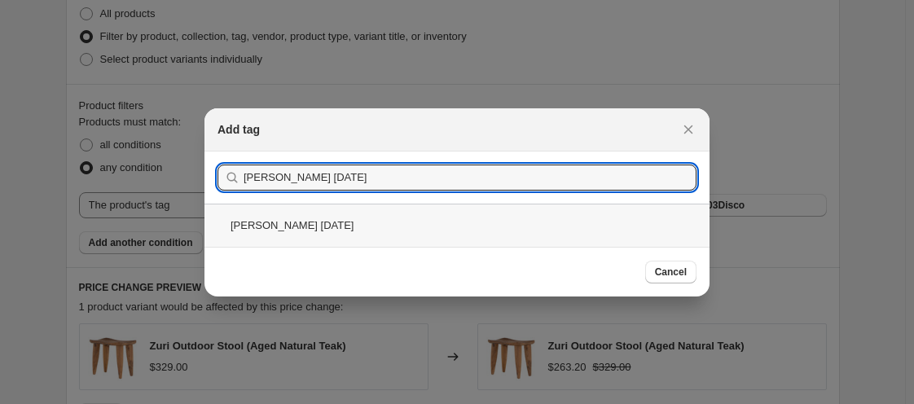
type input "corbett october 2"
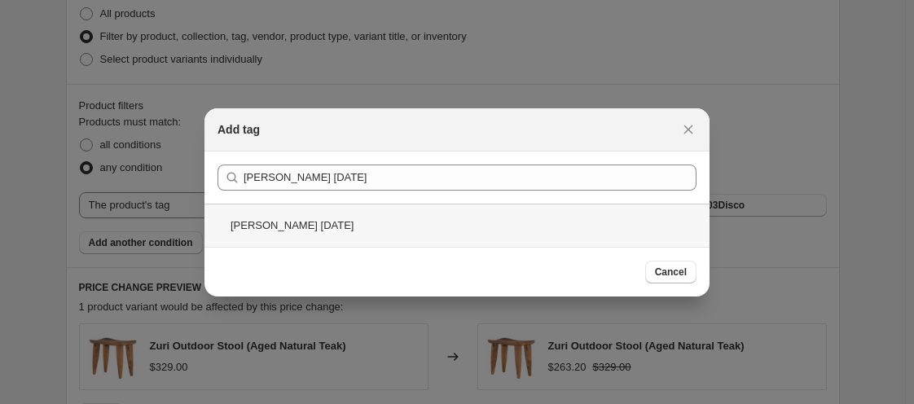
click at [309, 222] on div "corbett october 2" at bounding box center [456, 225] width 505 height 43
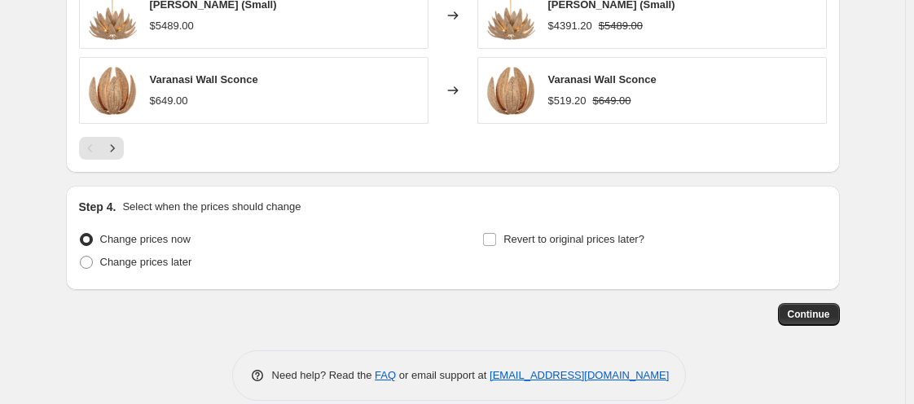
scroll to position [1386, 0]
click at [495, 237] on input "Revert to original prices later?" at bounding box center [489, 239] width 13 height 13
checkbox input "true"
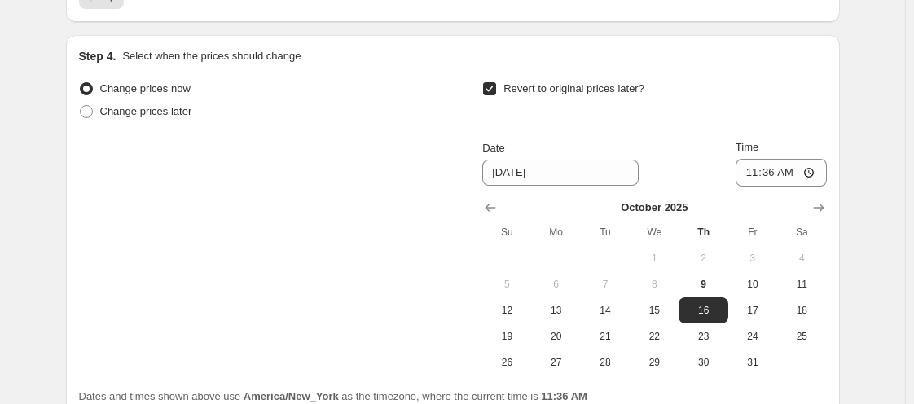
scroll to position [1537, 0]
click at [650, 309] on span "15" at bounding box center [654, 310] width 36 height 13
type input "[DATE]"
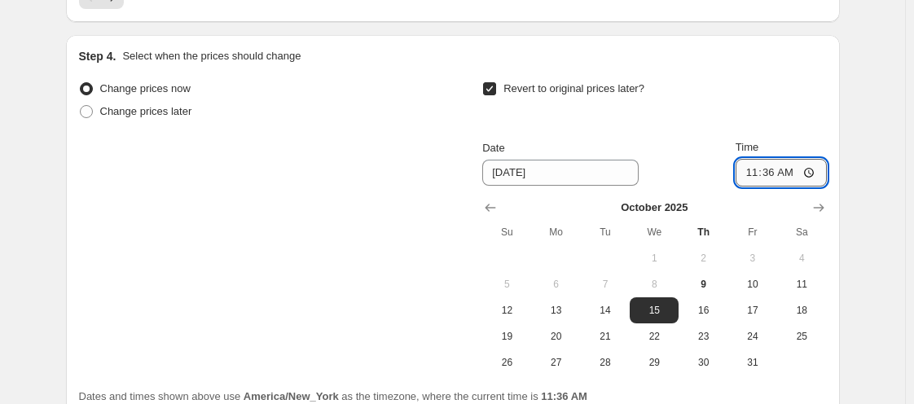
click at [747, 175] on input "11:36" at bounding box center [780, 173] width 91 height 28
type input "11:00"
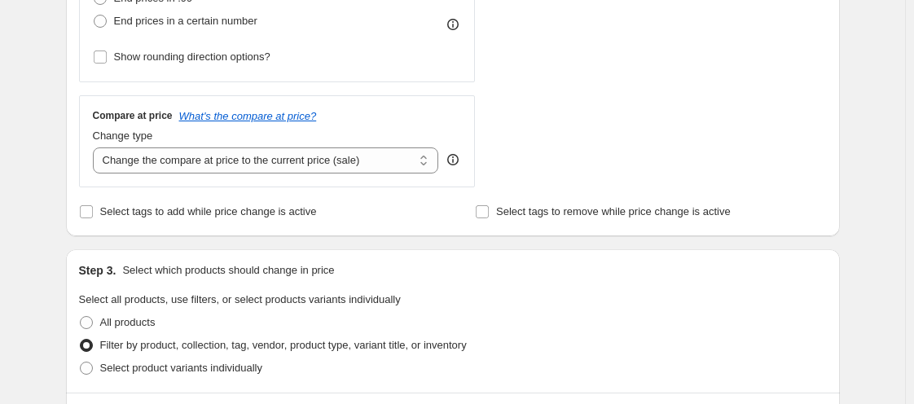
scroll to position [511, 0]
click at [88, 213] on input "Select tags to add while price change is active" at bounding box center [86, 212] width 13 height 13
checkbox input "true"
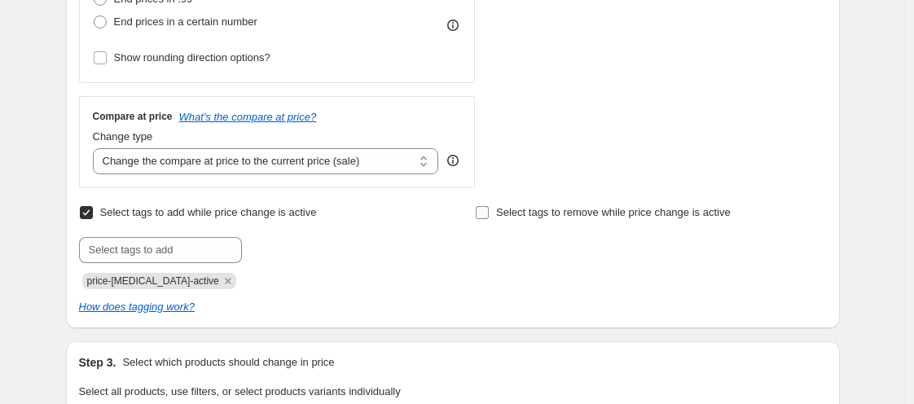
click at [482, 213] on input "Select tags to remove while price change is active" at bounding box center [482, 212] width 13 height 13
checkbox input "true"
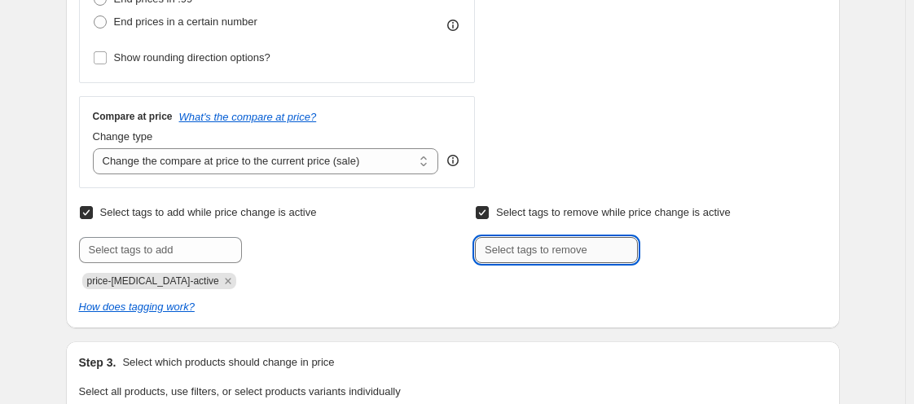
click at [598, 244] on input "text" at bounding box center [556, 250] width 163 height 26
type input "WELCOME15"
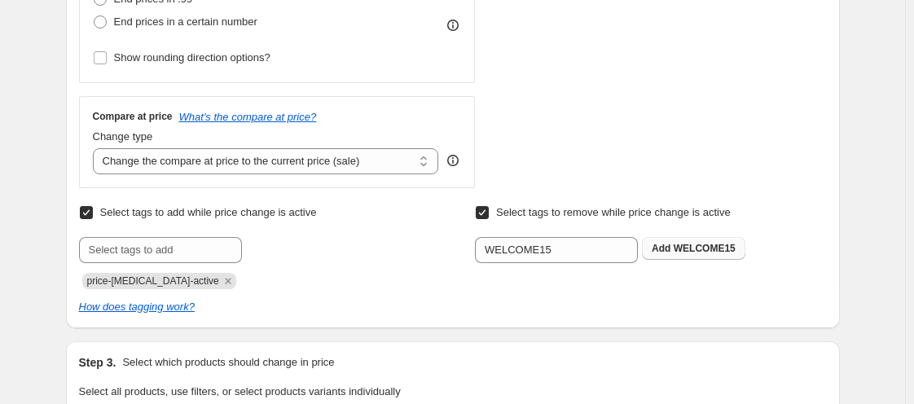
click at [712, 246] on span "WELCOME15" at bounding box center [704, 248] width 62 height 11
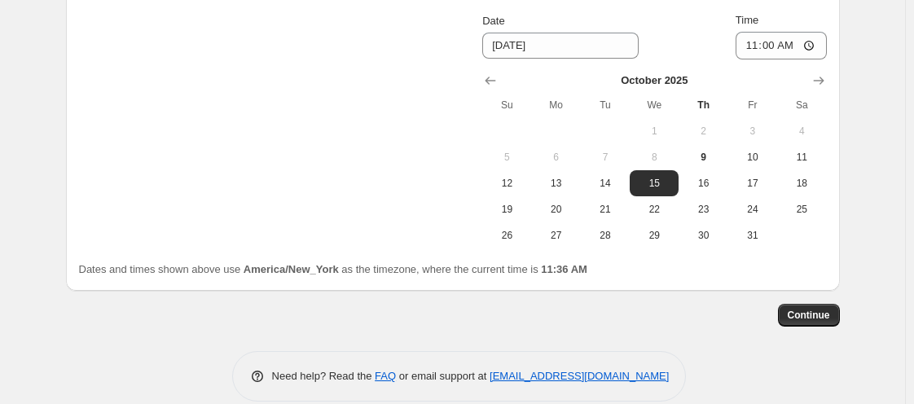
scroll to position [1756, 0]
click at [809, 314] on span "Continue" at bounding box center [808, 313] width 42 height 13
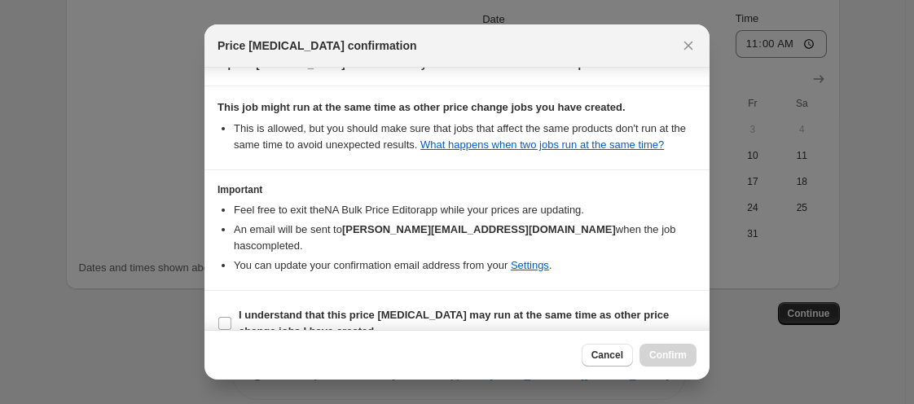
scroll to position [380, 0]
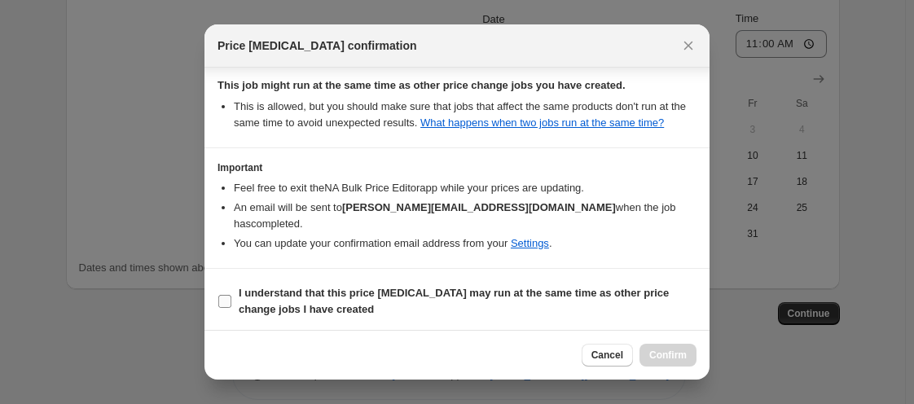
click at [229, 302] on input "I understand that this price [MEDICAL_DATA] may run at the same time as other p…" at bounding box center [224, 301] width 13 height 13
checkbox input "true"
click at [650, 349] on span "Confirm" at bounding box center [667, 355] width 37 height 13
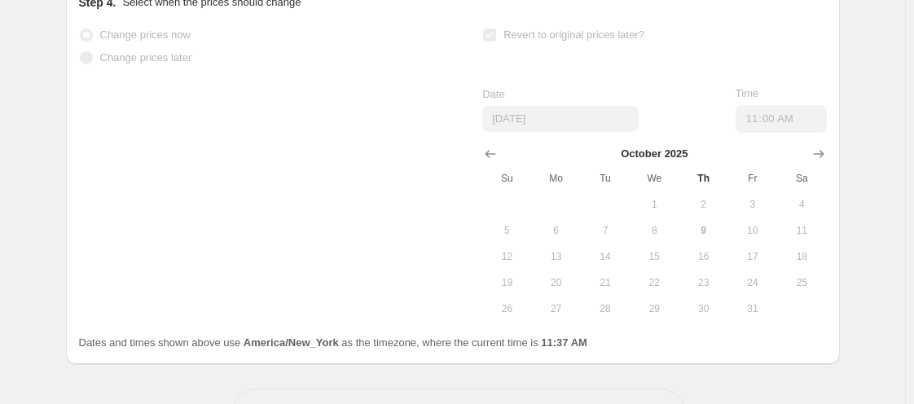
select select "percentage"
select select "tag"
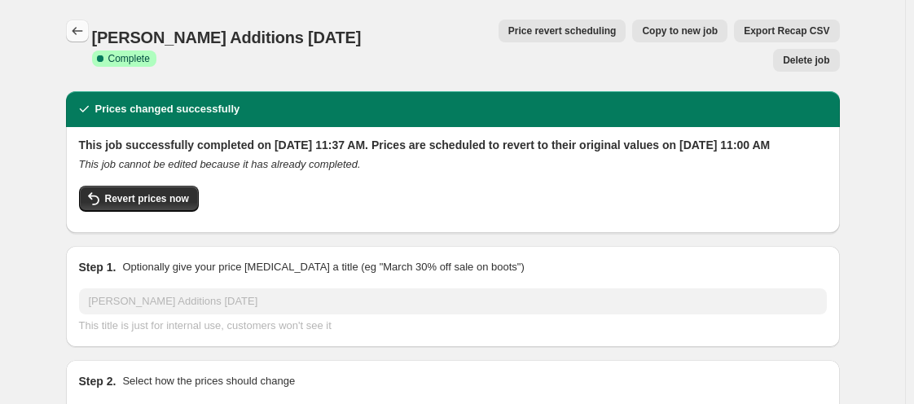
click at [74, 30] on icon "Price change jobs" at bounding box center [77, 31] width 16 height 16
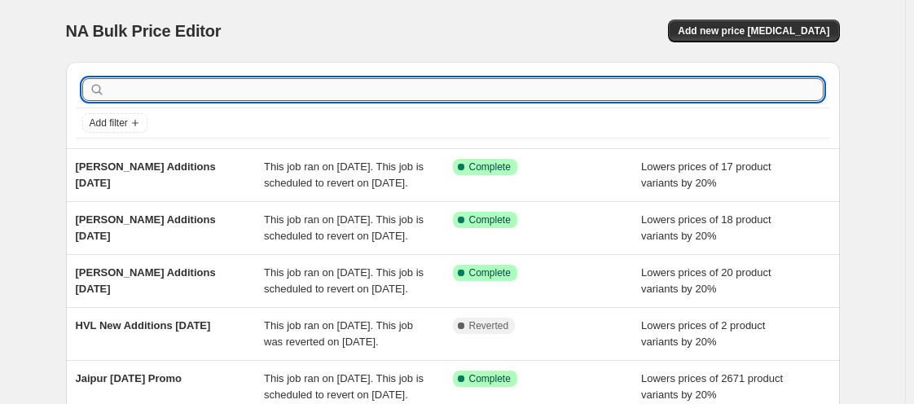
click at [156, 85] on input "text" at bounding box center [465, 89] width 715 height 23
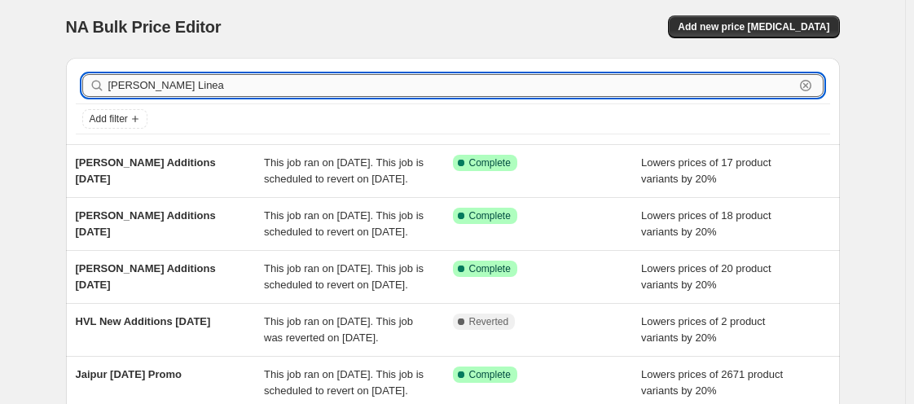
type input "[PERSON_NAME] Linear"
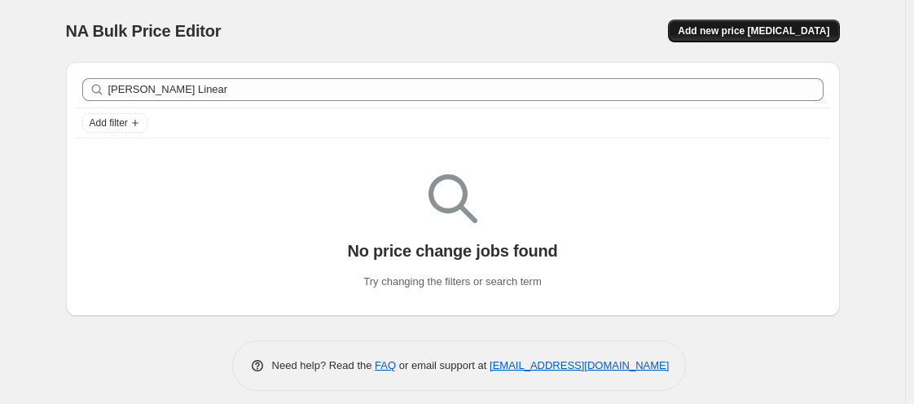
click at [744, 28] on span "Add new price [MEDICAL_DATA]" at bounding box center [752, 30] width 151 height 13
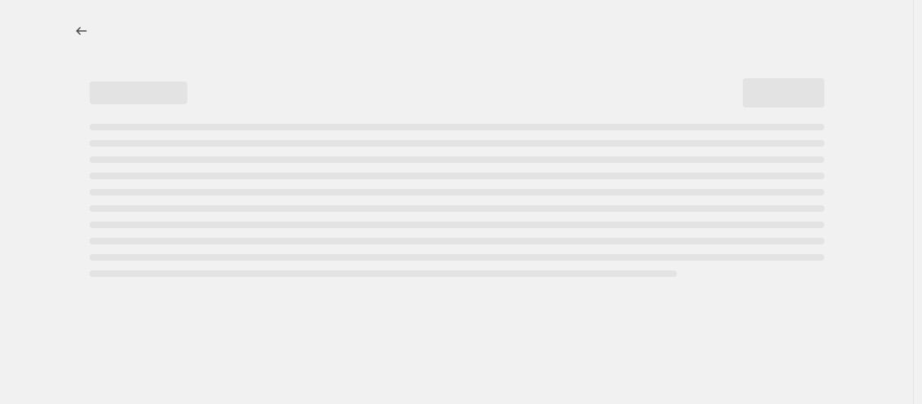
select select "percentage"
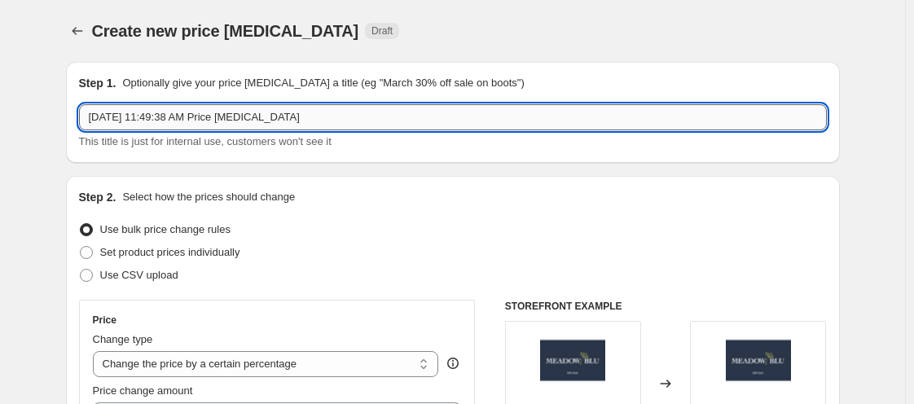
click at [129, 125] on input "[DATE] 11:49:38 AM Price [MEDICAL_DATA]" at bounding box center [452, 117] width 747 height 26
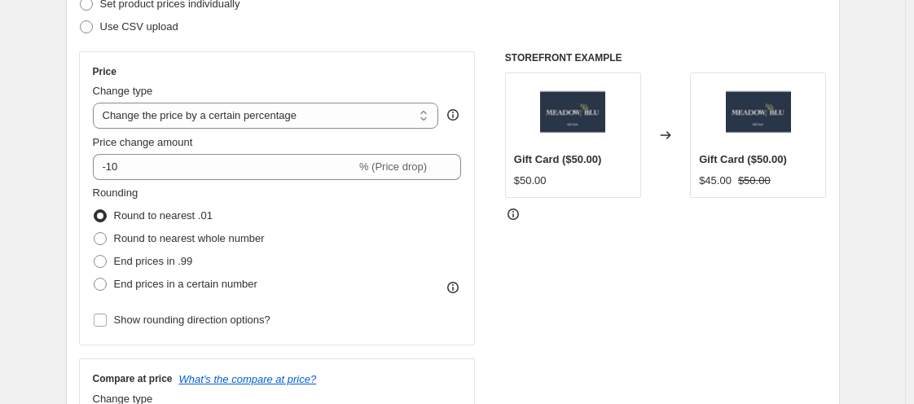
scroll to position [252, 0]
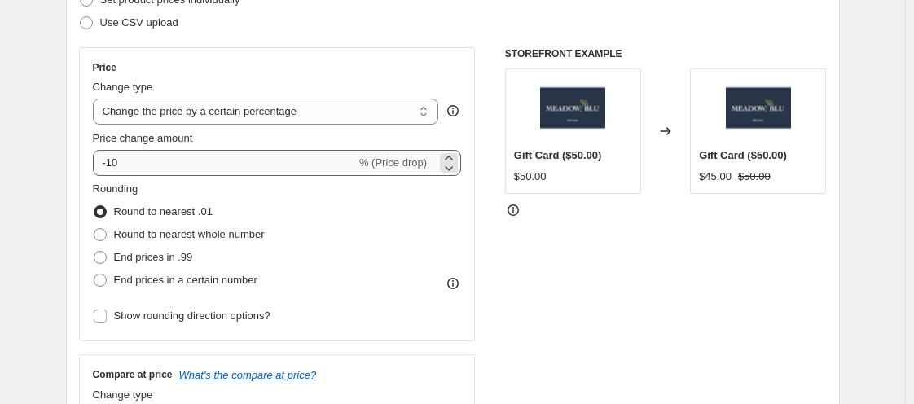
type input "[PERSON_NAME] Linear"
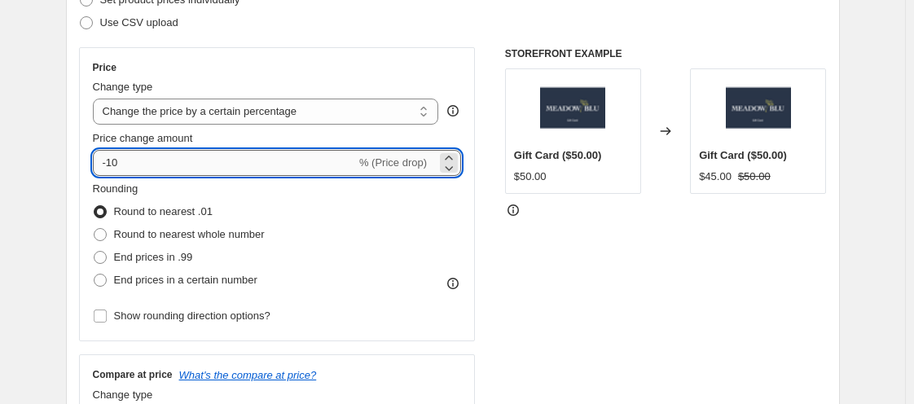
click at [181, 162] on input "-10" at bounding box center [224, 163] width 263 height 26
type input "-1"
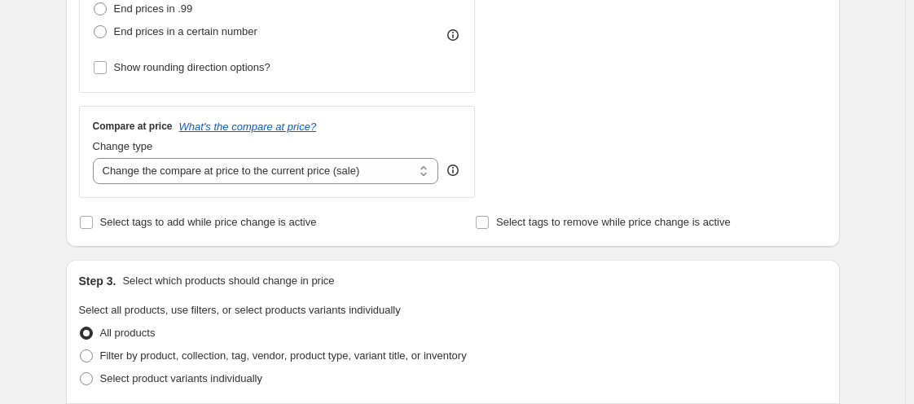
scroll to position [511, 0]
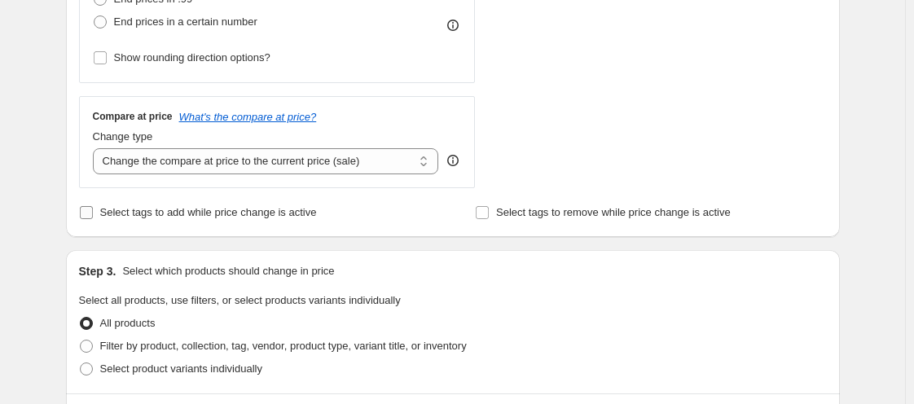
type input "-20"
click at [92, 219] on span at bounding box center [86, 212] width 15 height 15
click at [92, 219] on input "Select tags to add while price change is active" at bounding box center [86, 212] width 13 height 13
checkbox input "true"
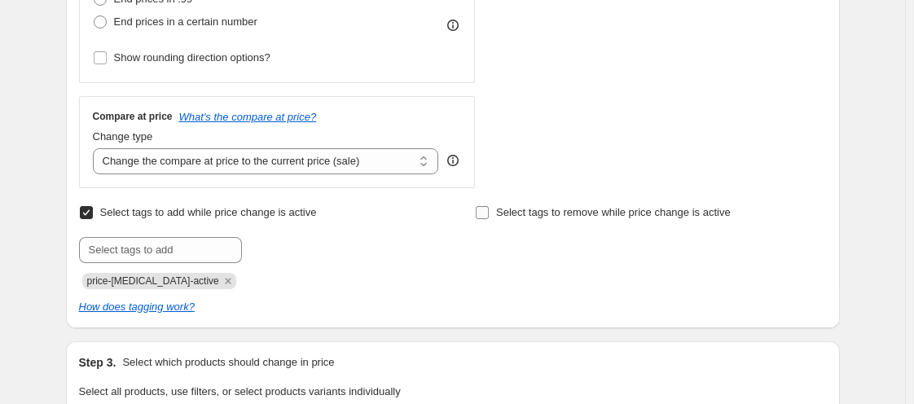
click at [483, 207] on input "Select tags to remove while price change is active" at bounding box center [482, 212] width 13 height 13
checkbox input "true"
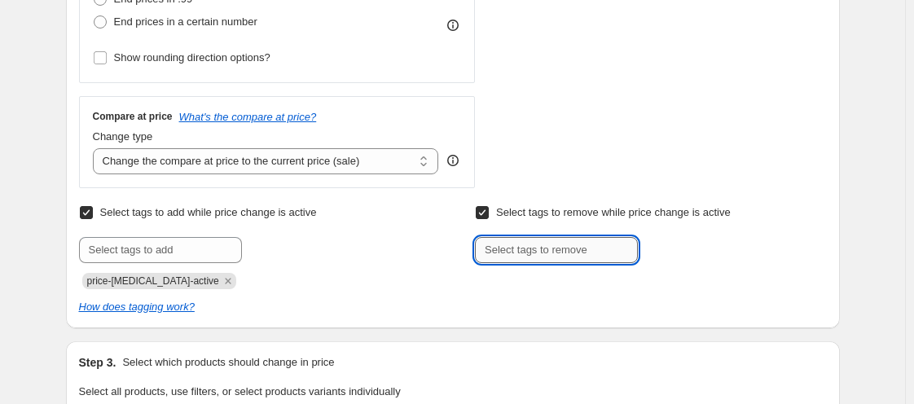
click at [543, 251] on input "text" at bounding box center [556, 250] width 163 height 26
type input "WELCOME15"
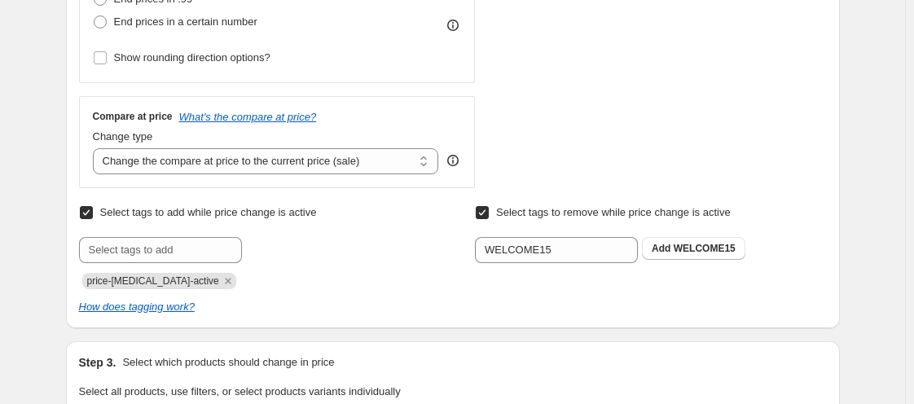
click at [460, 288] on div "Select tags to add while price change is active Submit price-[MEDICAL_DATA]-act…" at bounding box center [452, 245] width 747 height 88
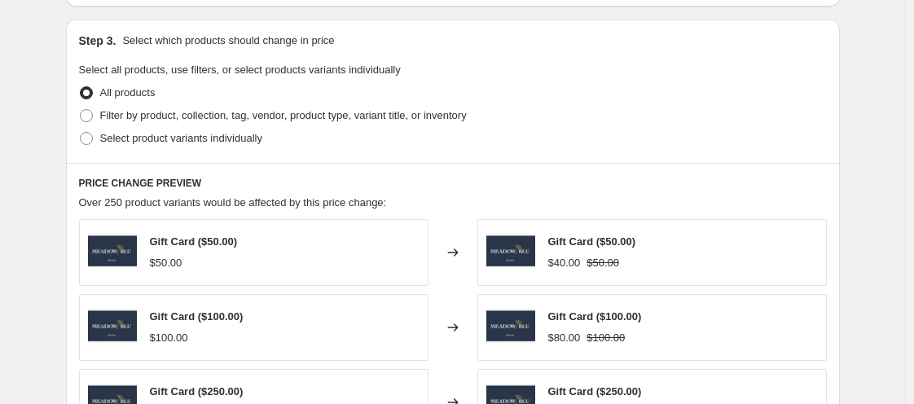
scroll to position [834, 0]
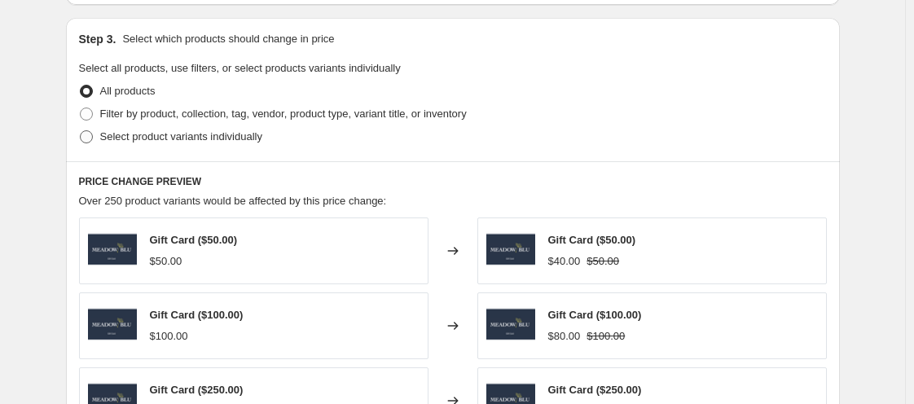
click at [141, 142] on span "Select product variants individually" at bounding box center [181, 136] width 162 height 12
click at [81, 131] on input "Select product variants individually" at bounding box center [80, 130] width 1 height 1
radio input "true"
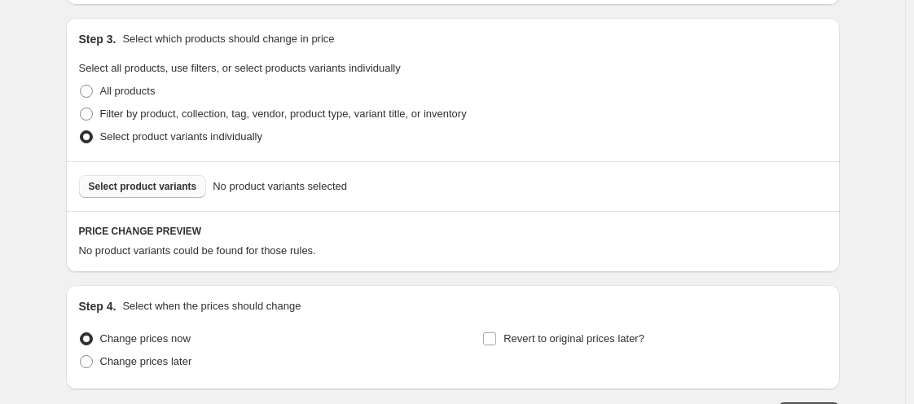
click at [151, 188] on span "Select product variants" at bounding box center [143, 186] width 108 height 13
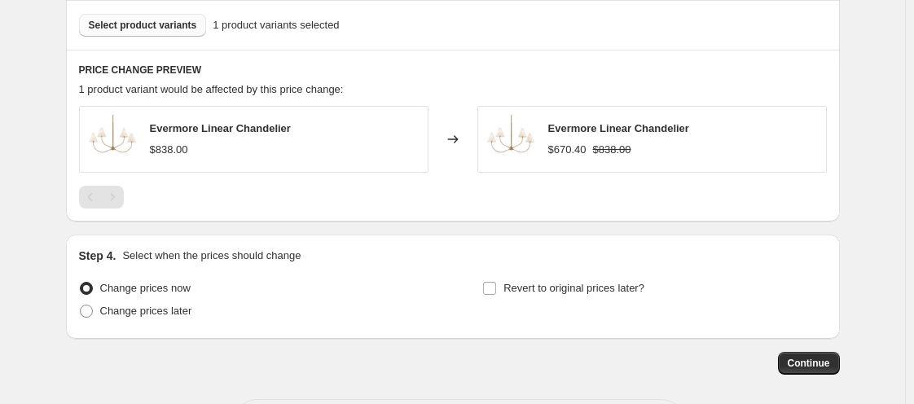
scroll to position [1063, 0]
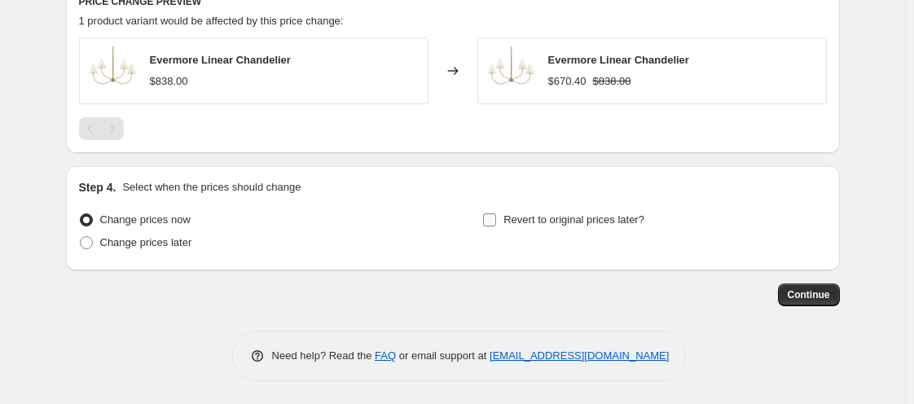
click at [489, 219] on input "Revert to original prices later?" at bounding box center [489, 219] width 13 height 13
checkbox input "true"
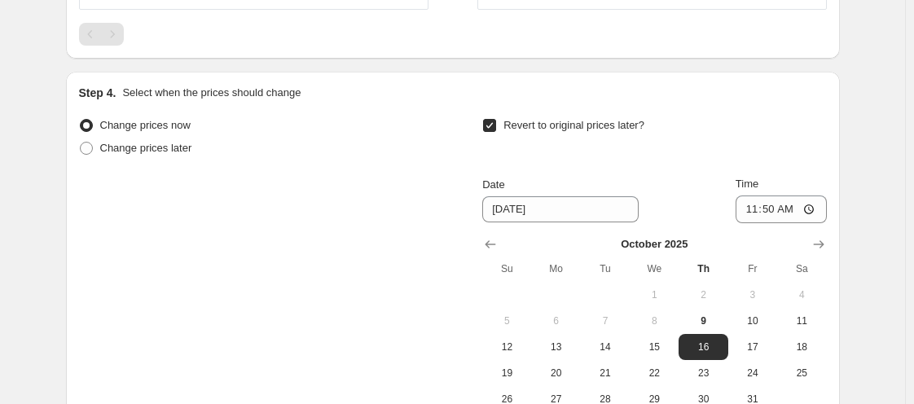
scroll to position [1148, 0]
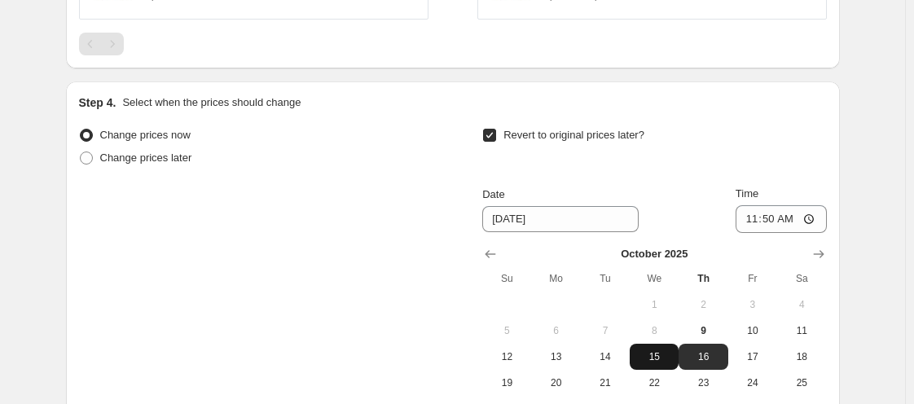
click at [655, 354] on span "15" at bounding box center [654, 356] width 36 height 13
type input "[DATE]"
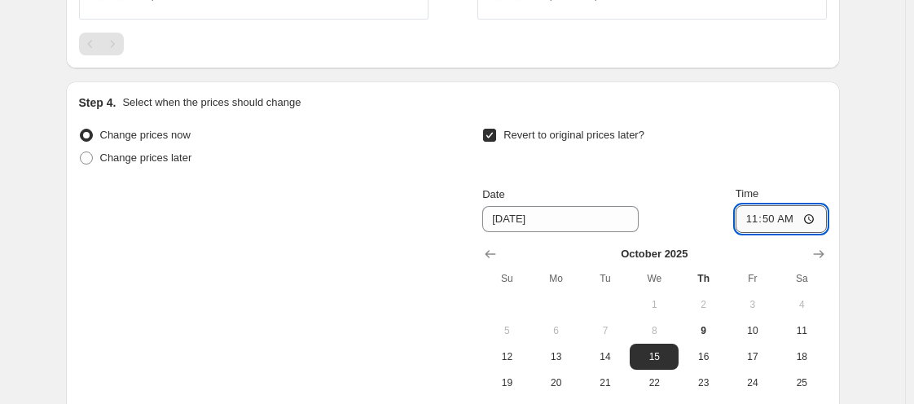
click at [750, 217] on input "11:50" at bounding box center [780, 219] width 91 height 28
type input "11:00"
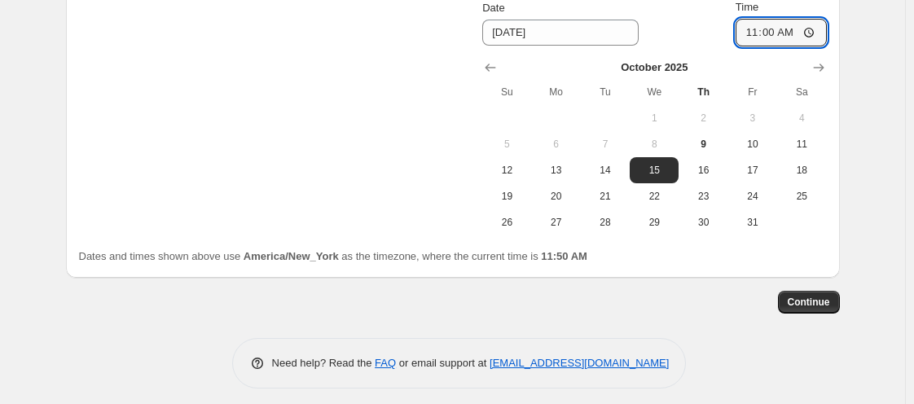
scroll to position [1341, 0]
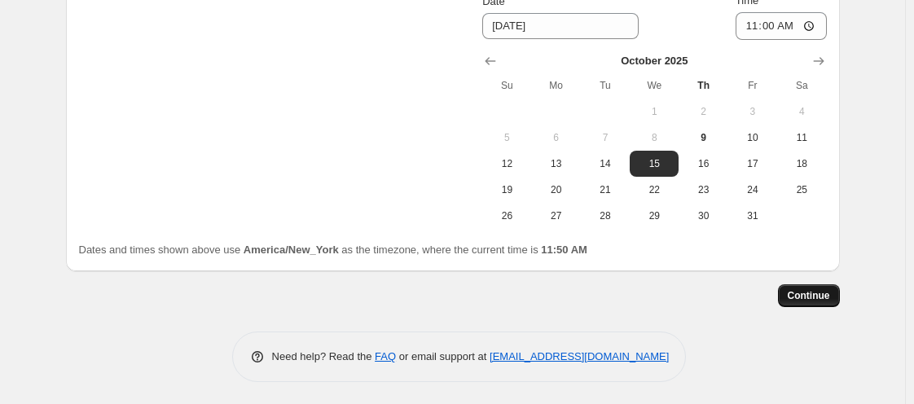
click at [810, 295] on span "Continue" at bounding box center [808, 295] width 42 height 13
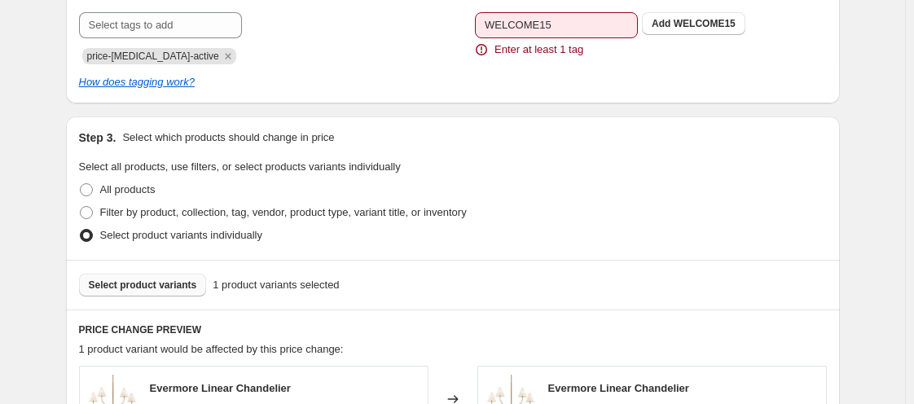
scroll to position [828, 0]
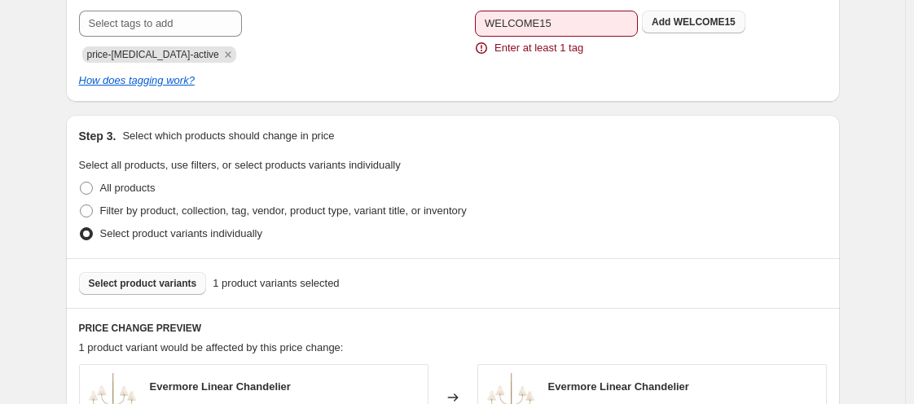
click at [712, 26] on span "WELCOME15" at bounding box center [704, 21] width 62 height 11
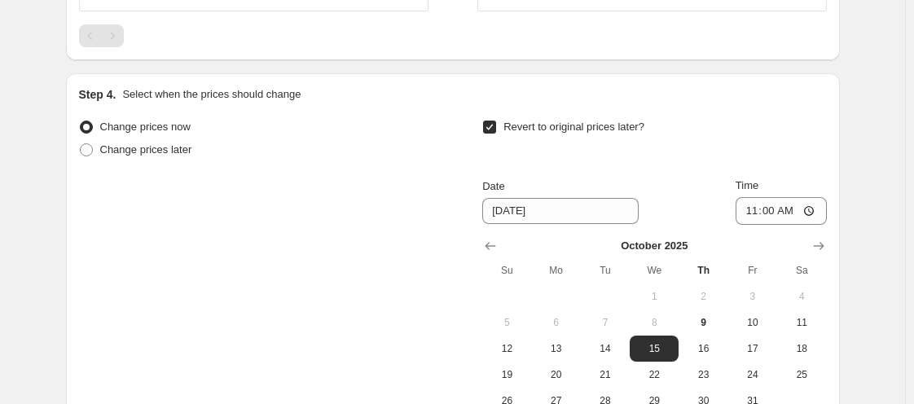
scroll to position [1341, 0]
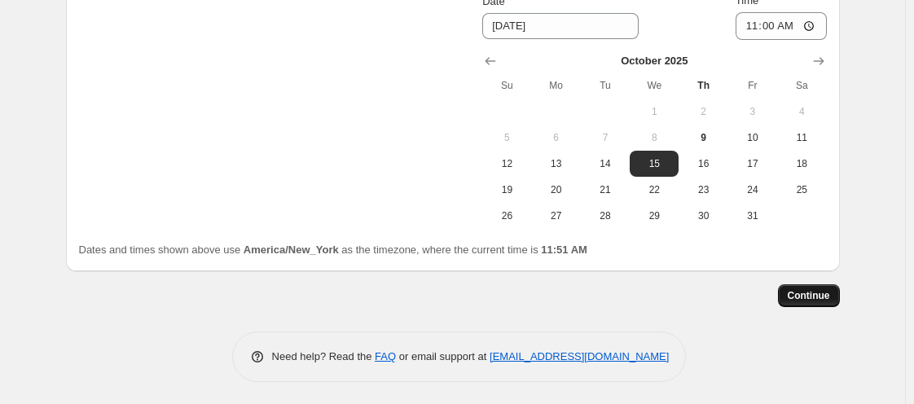
click at [828, 294] on span "Continue" at bounding box center [808, 295] width 42 height 13
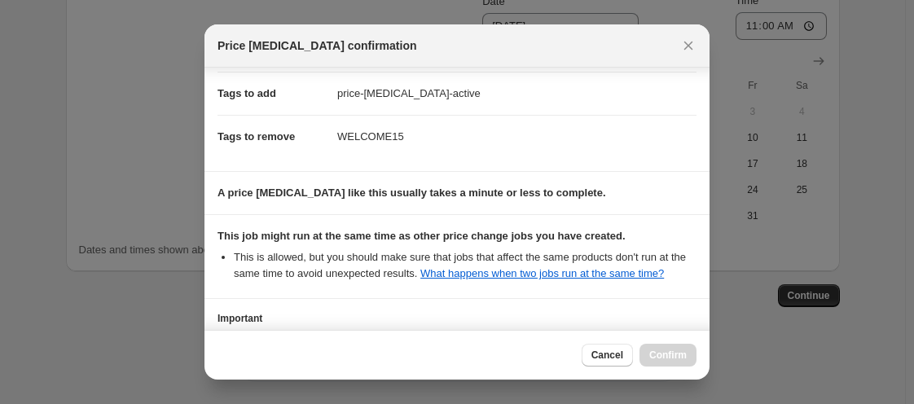
scroll to position [380, 0]
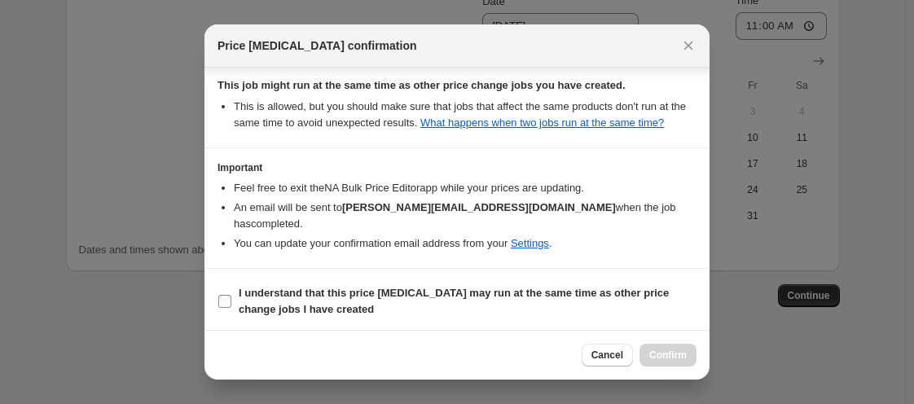
click at [226, 300] on input "I understand that this price [MEDICAL_DATA] may run at the same time as other p…" at bounding box center [224, 301] width 13 height 13
checkbox input "true"
click at [654, 353] on span "Confirm" at bounding box center [667, 355] width 37 height 13
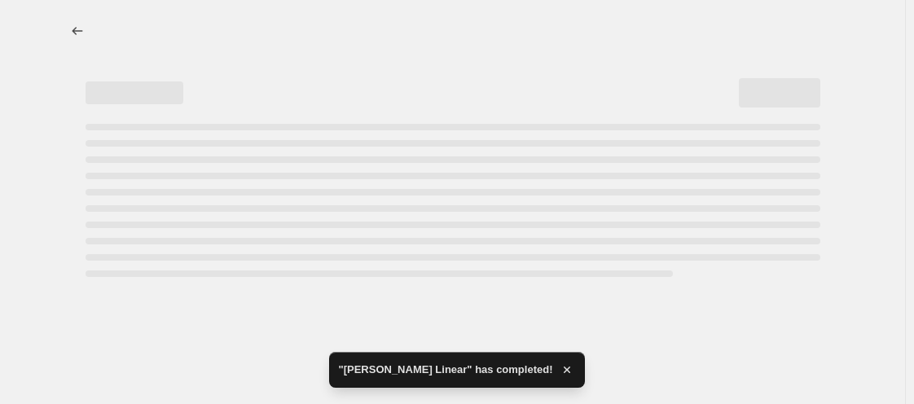
select select "percentage"
